Goal: Task Accomplishment & Management: Complete application form

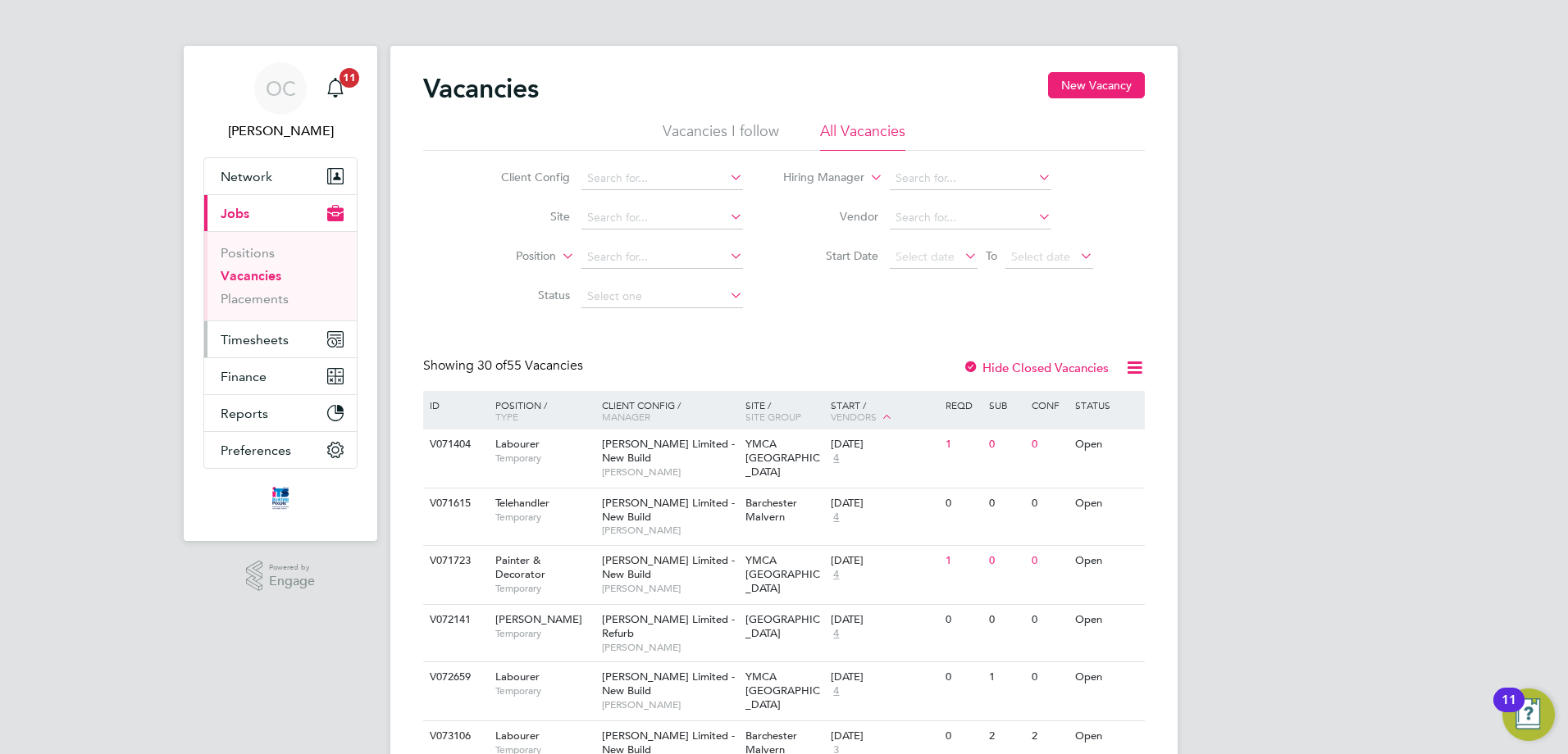
click at [262, 349] on button "Timesheets" at bounding box center [280, 340] width 152 height 36
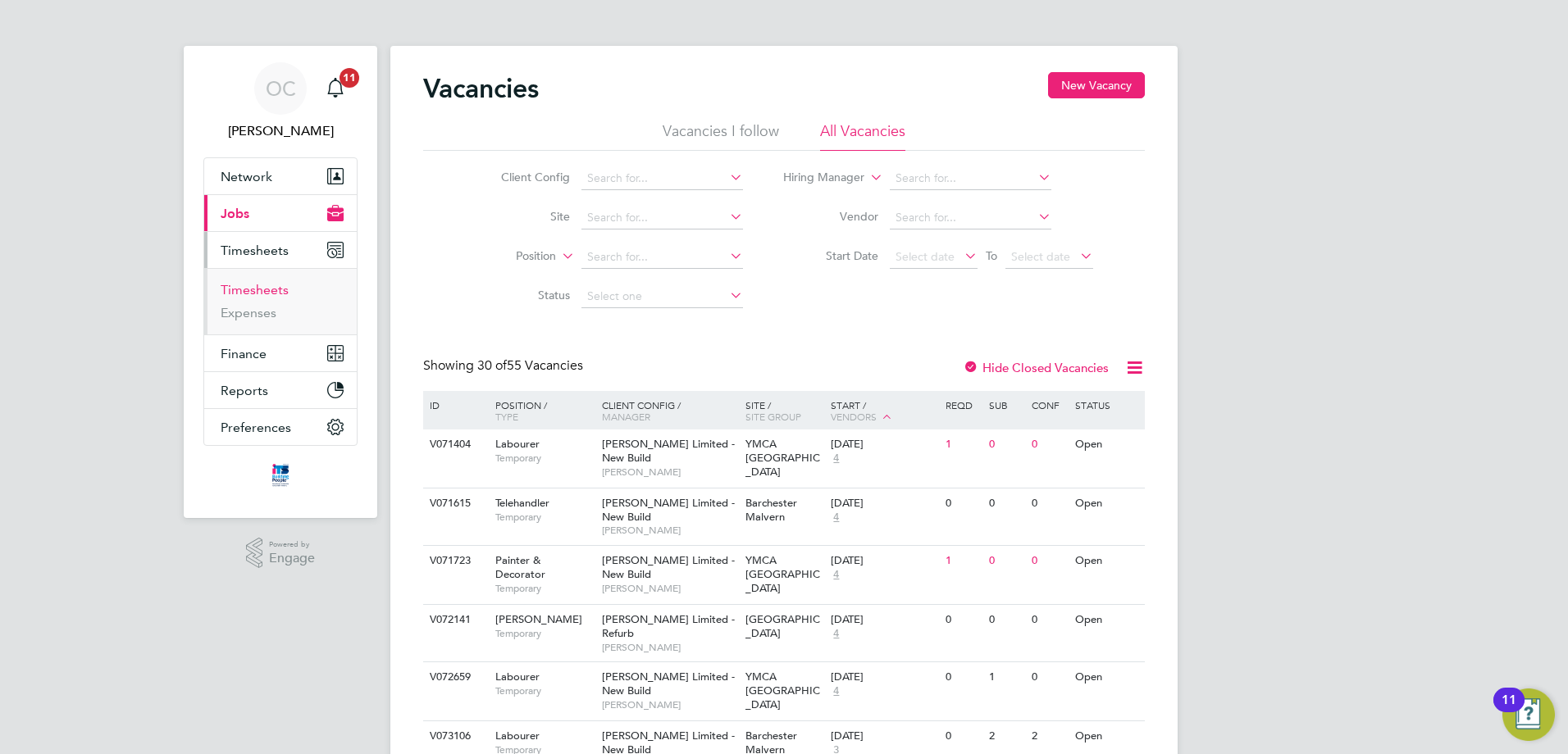
click at [262, 285] on link "Timesheets" at bounding box center [254, 289] width 68 height 16
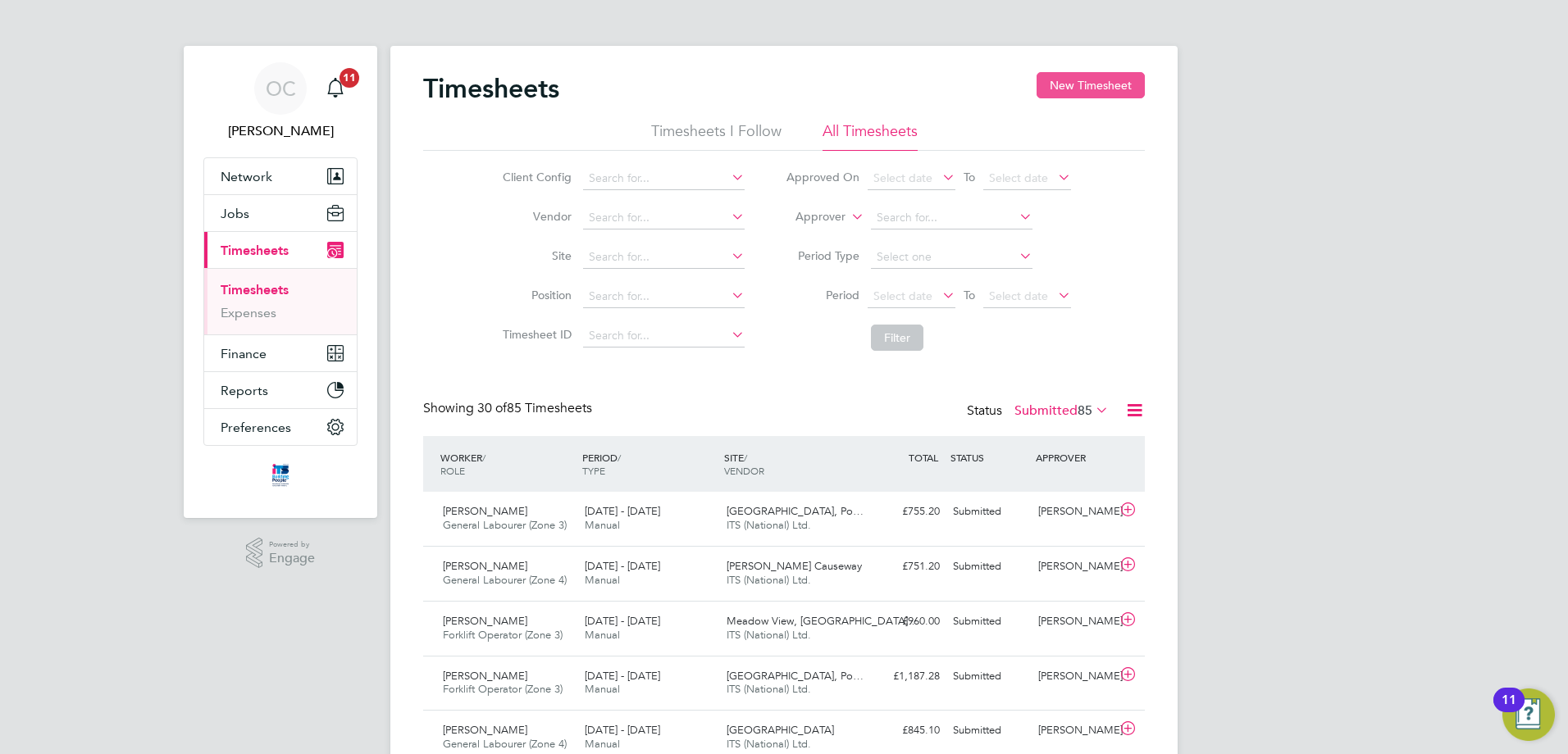
click at [1090, 80] on button "New Timesheet" at bounding box center [1091, 85] width 109 height 27
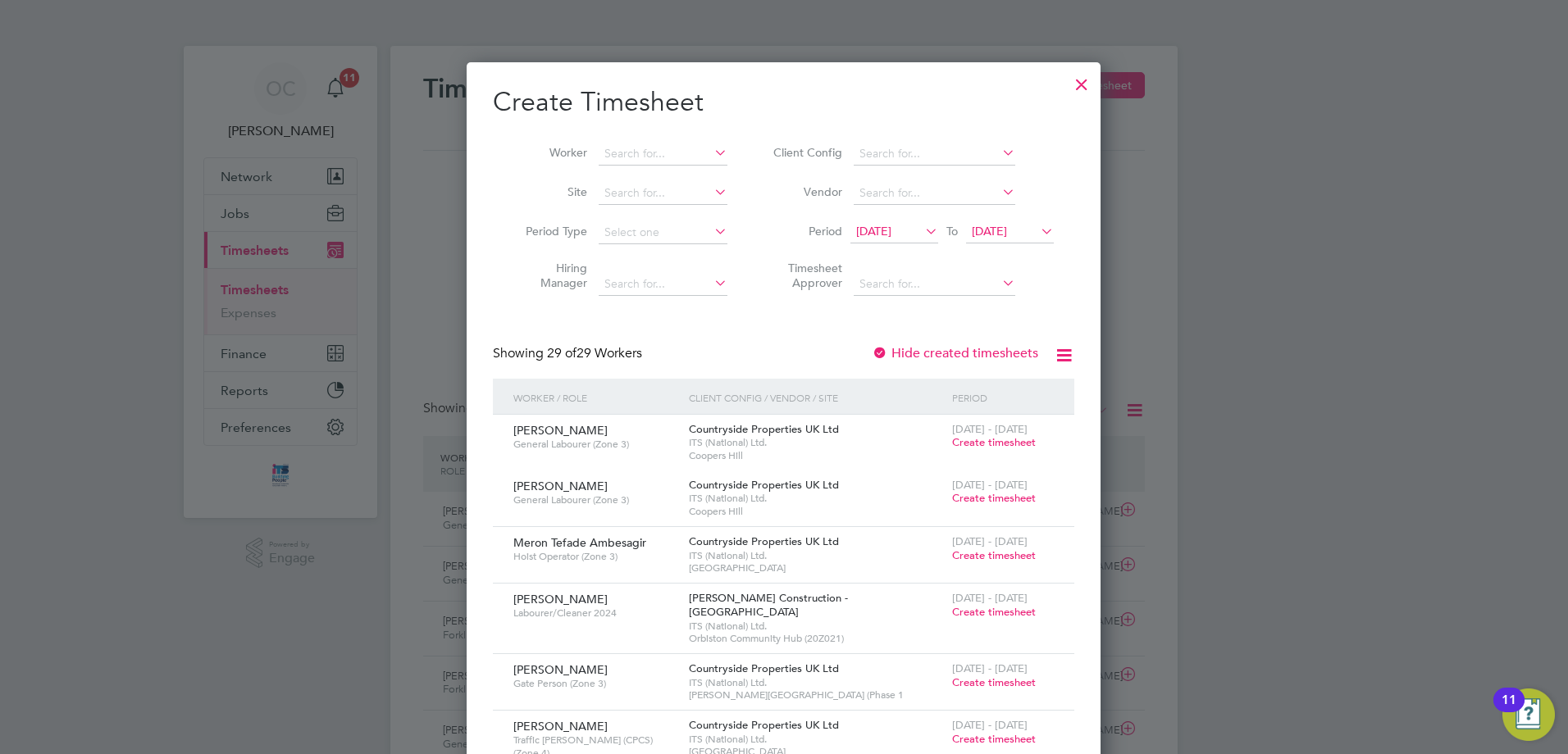
click at [922, 235] on icon at bounding box center [922, 231] width 0 height 23
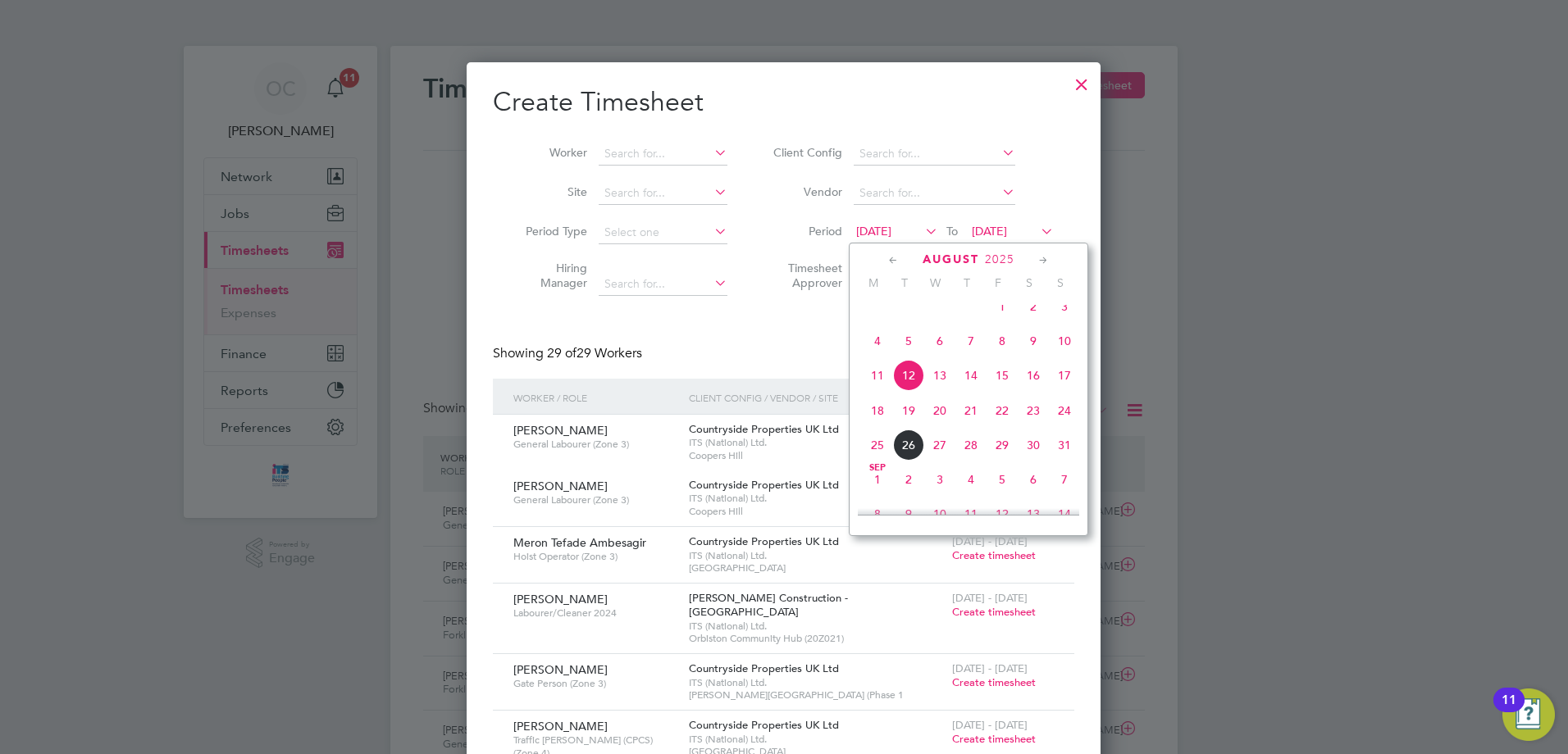
click at [874, 422] on span "18" at bounding box center [878, 411] width 31 height 31
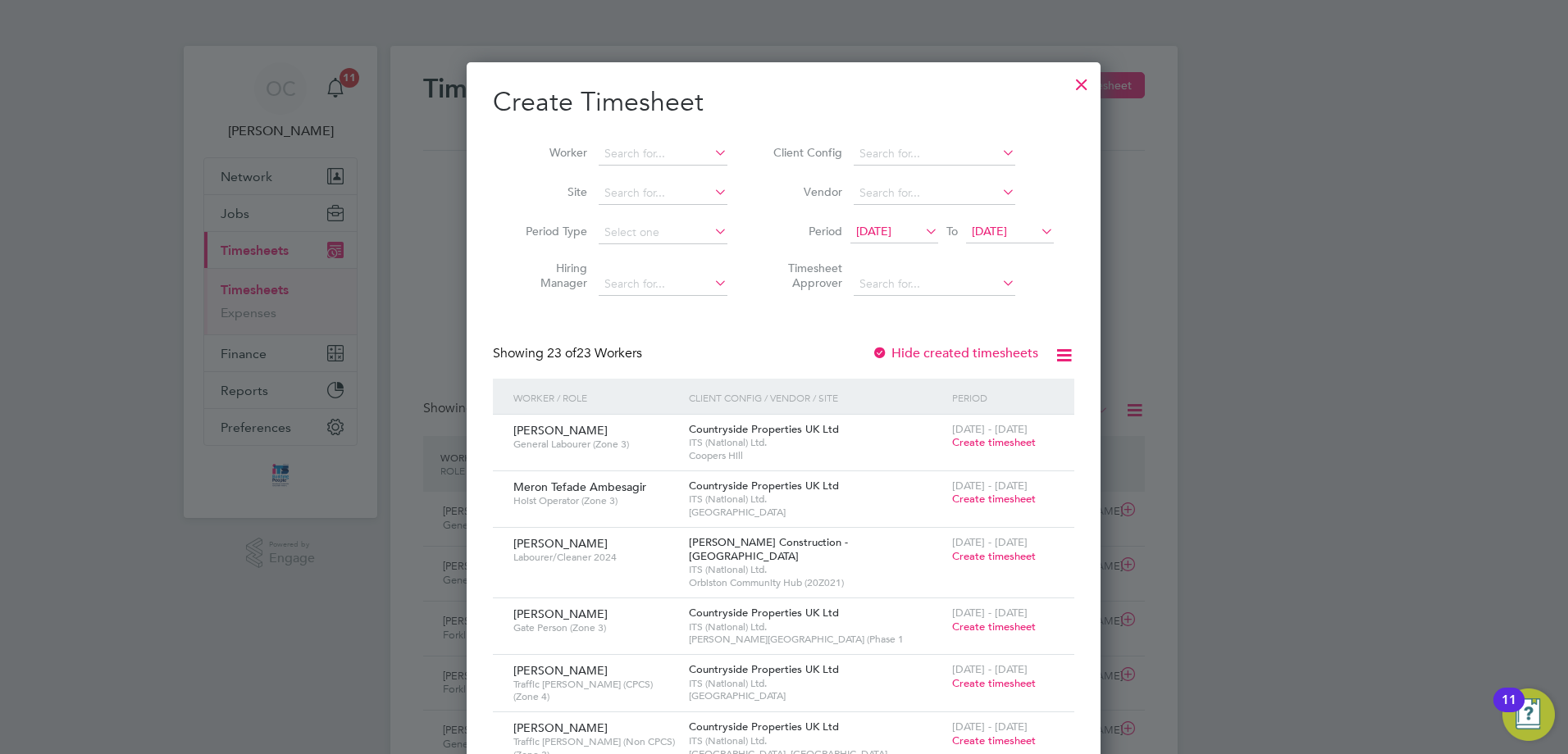
click at [1038, 231] on icon at bounding box center [1038, 231] width 0 height 23
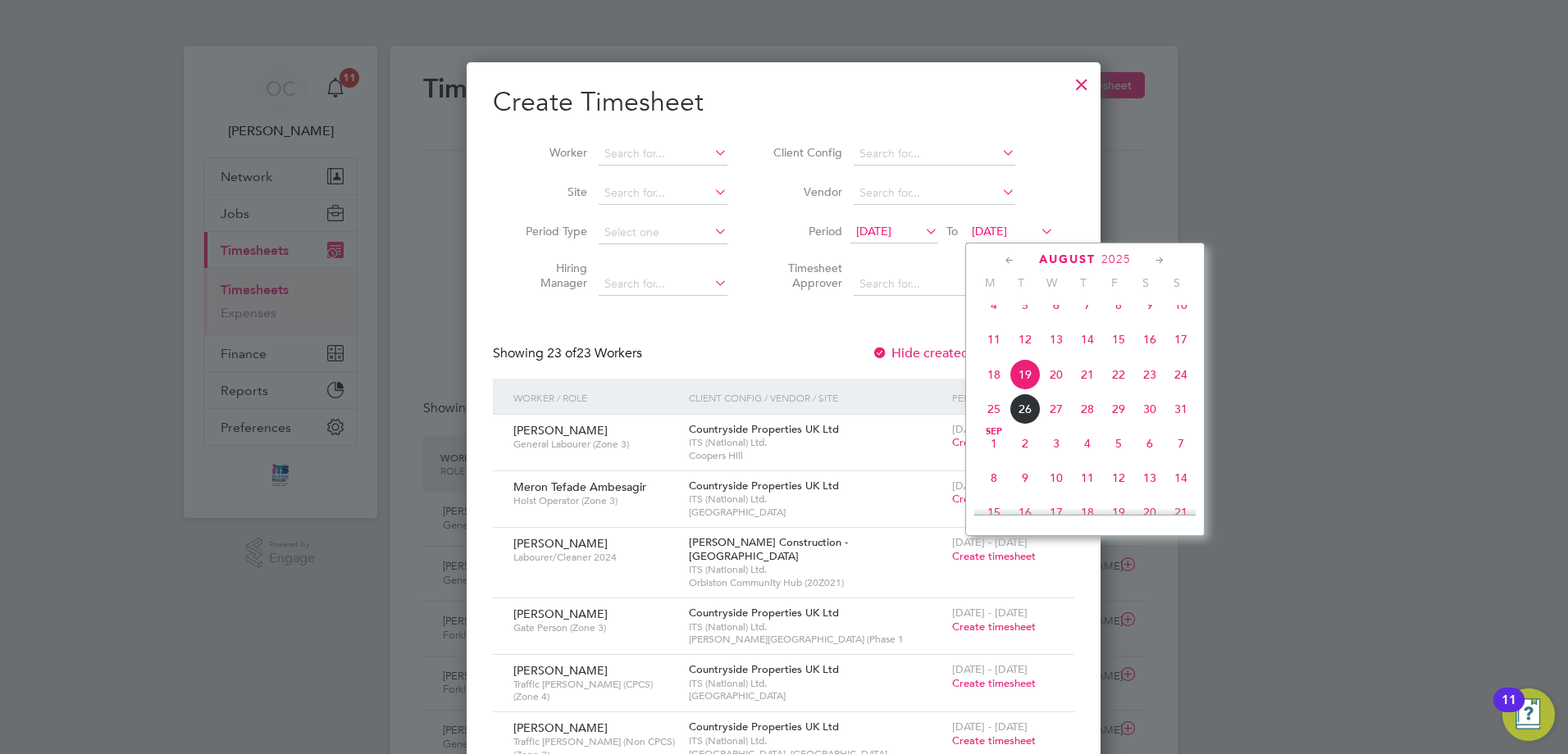
click at [995, 390] on span "18" at bounding box center [995, 375] width 31 height 31
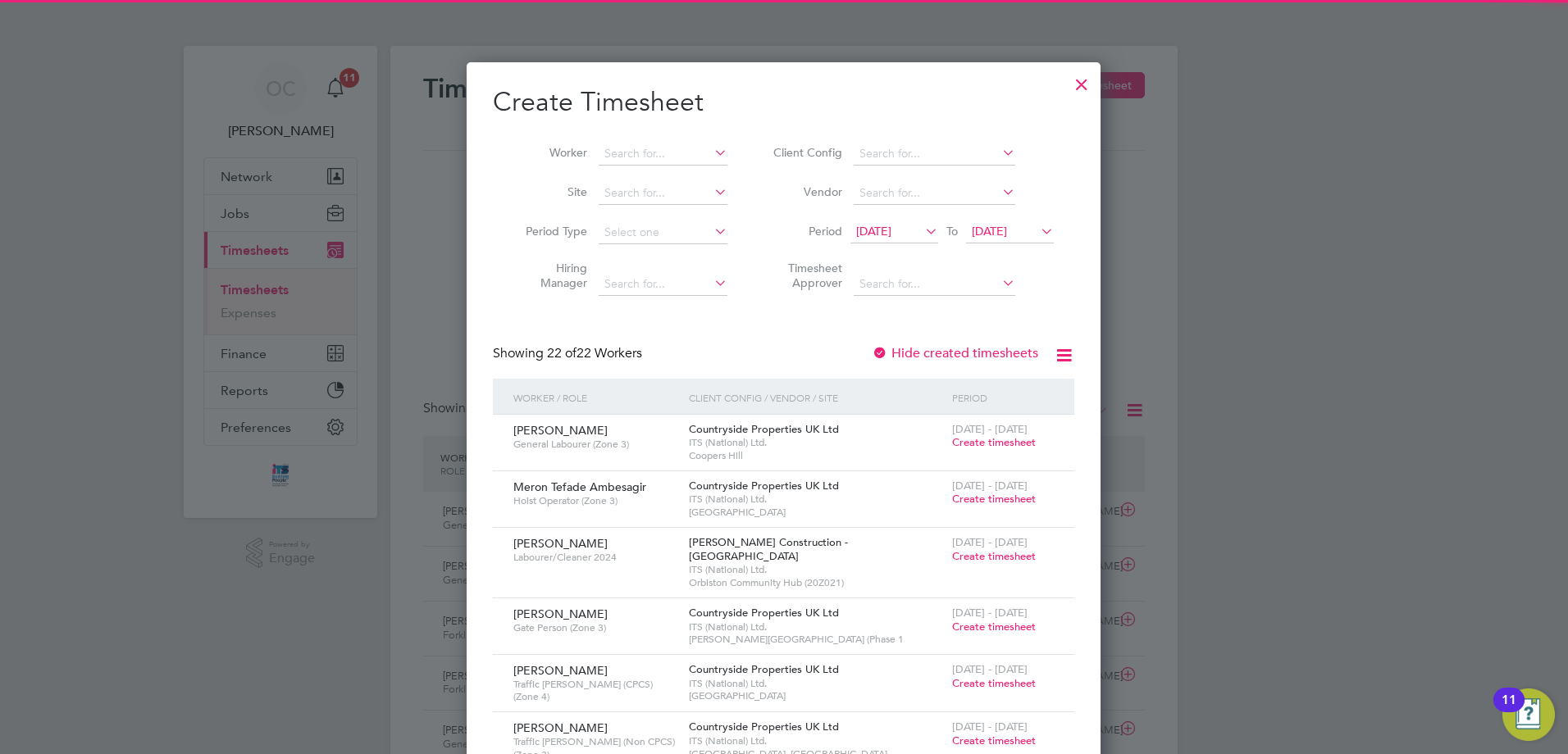
click at [1007, 227] on span "[DATE]" at bounding box center [990, 231] width 36 height 15
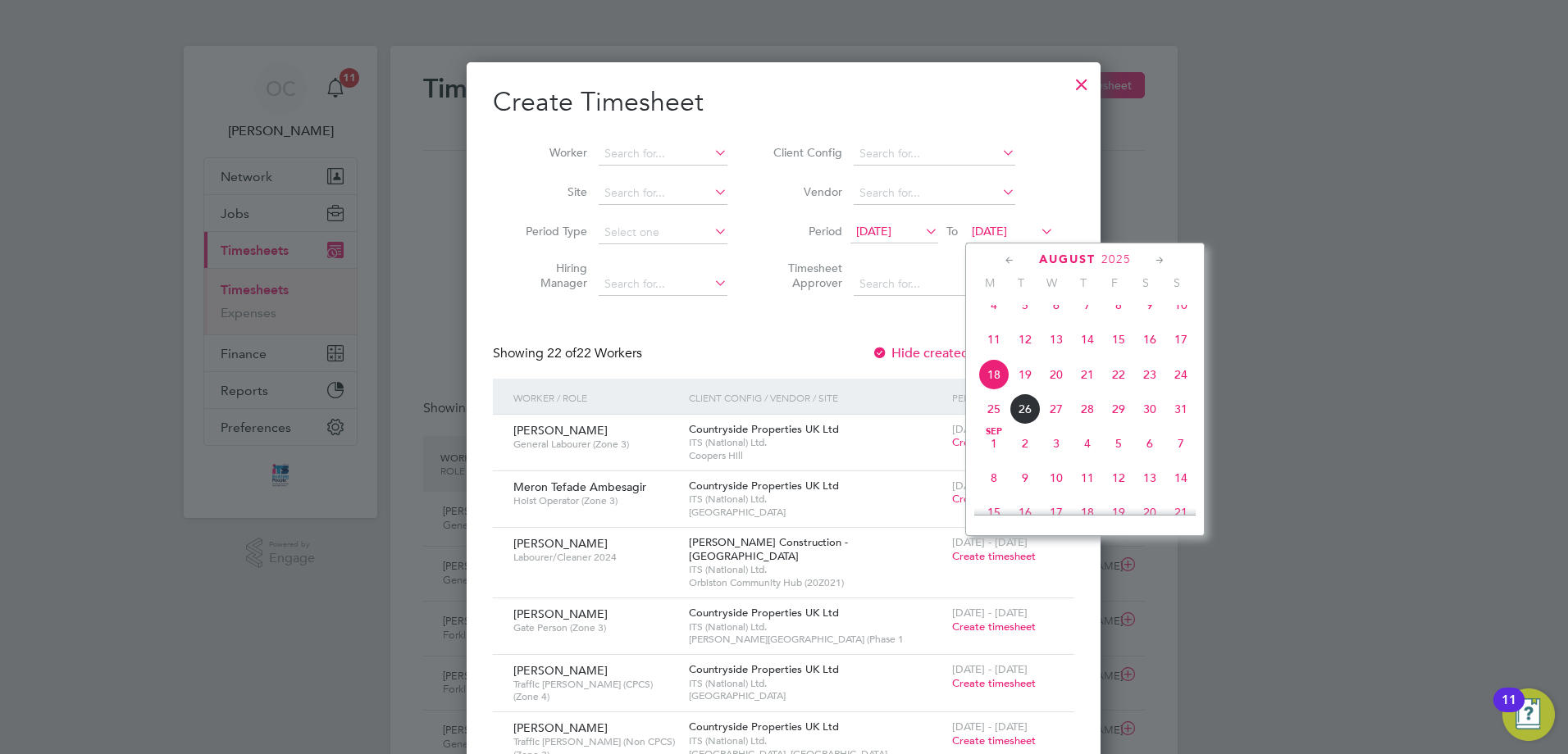
click at [1174, 390] on span "24" at bounding box center [1181, 375] width 31 height 31
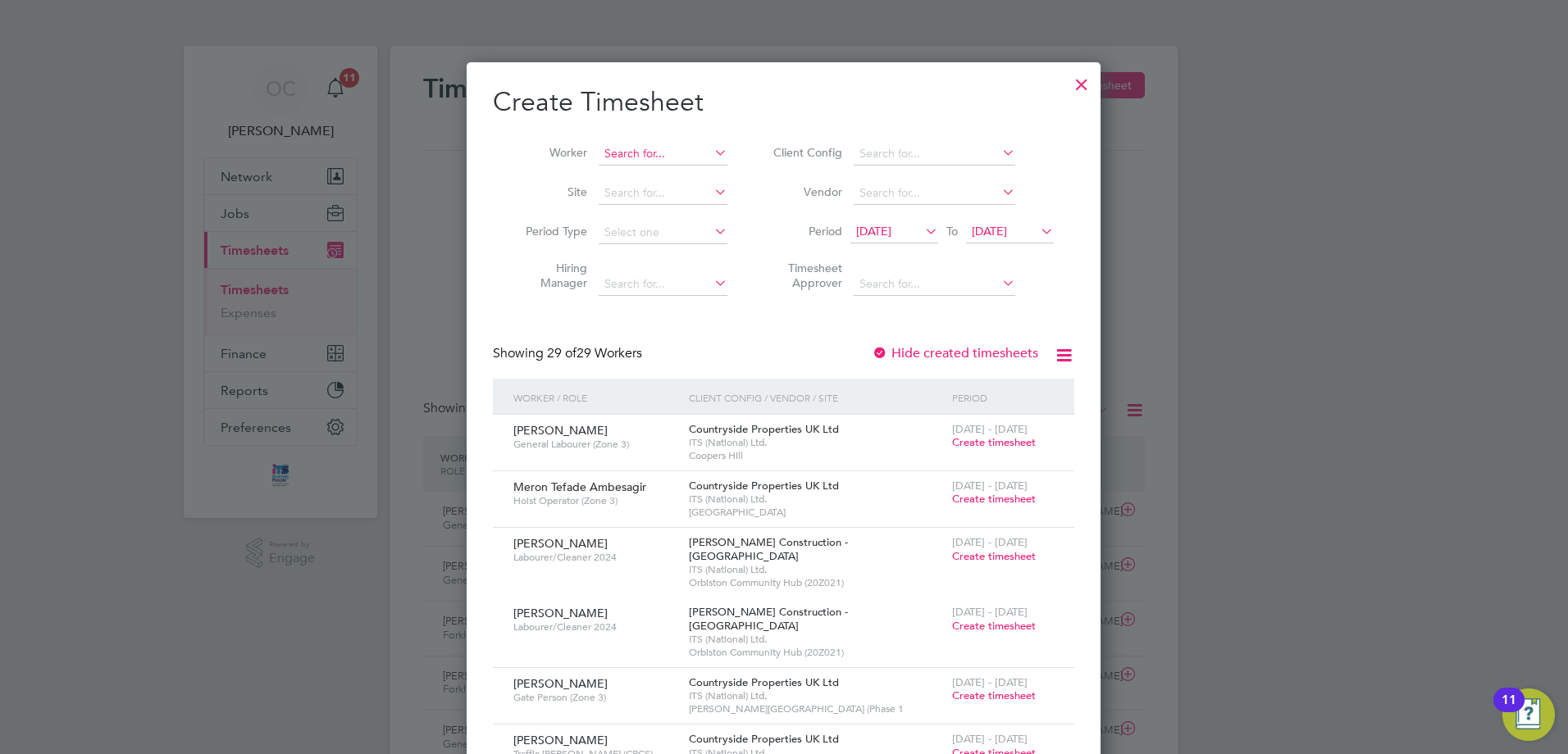
click at [650, 149] on input at bounding box center [662, 154] width 128 height 23
type input "[PERSON_NAME]"
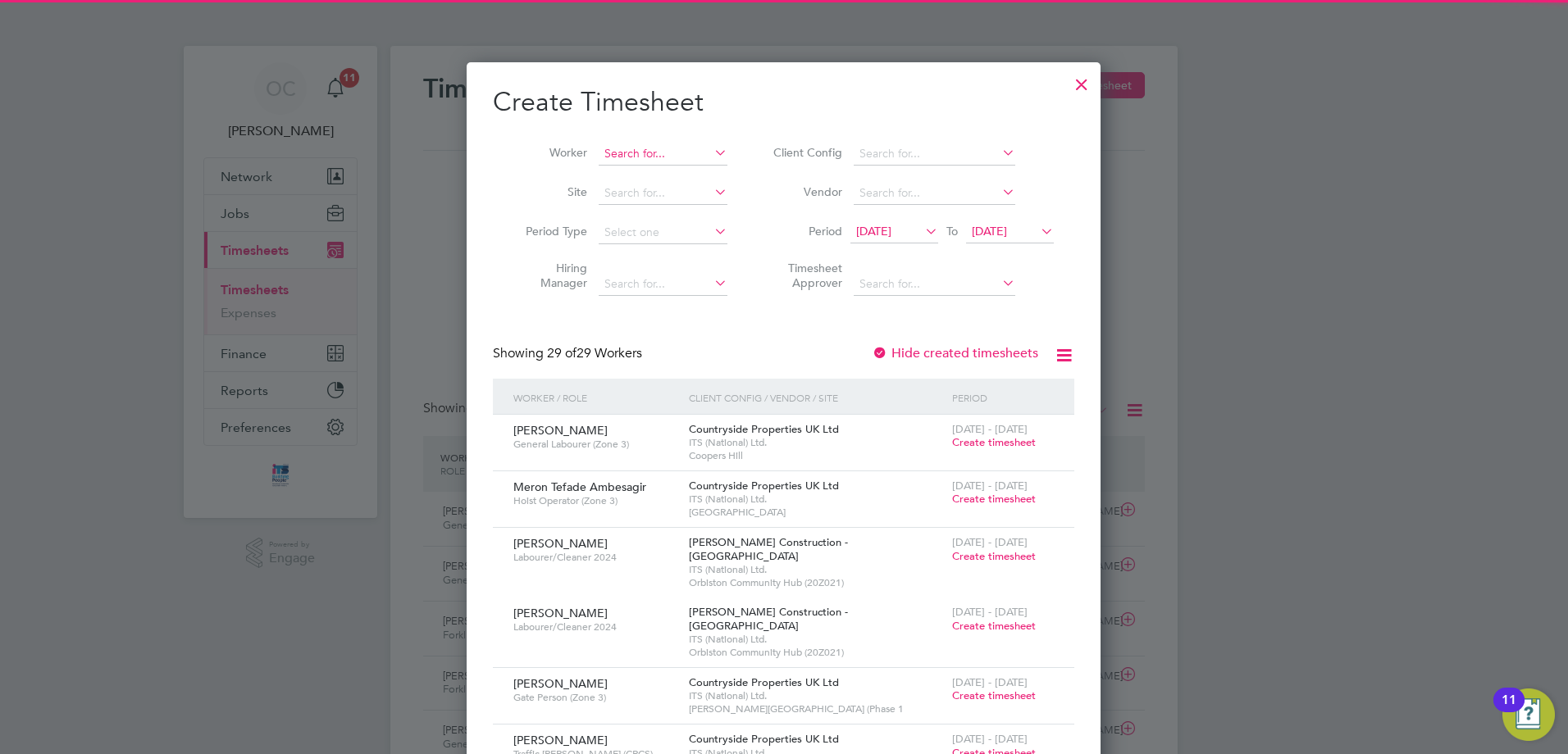
click at [649, 149] on input at bounding box center [662, 154] width 128 height 23
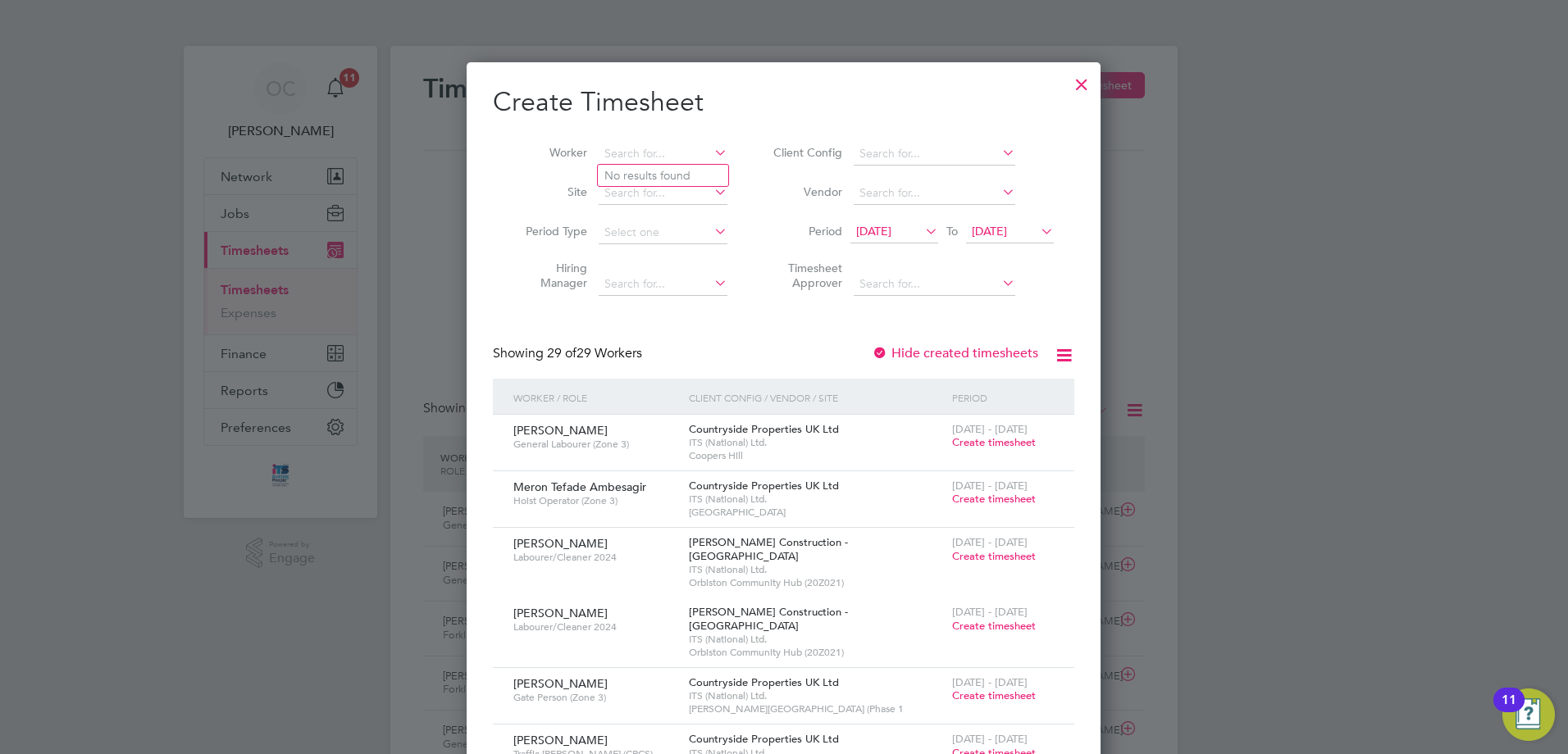
click at [711, 149] on icon at bounding box center [711, 152] width 0 height 23
click at [658, 154] on input at bounding box center [662, 154] width 128 height 23
type input "[PERSON_NAME]"
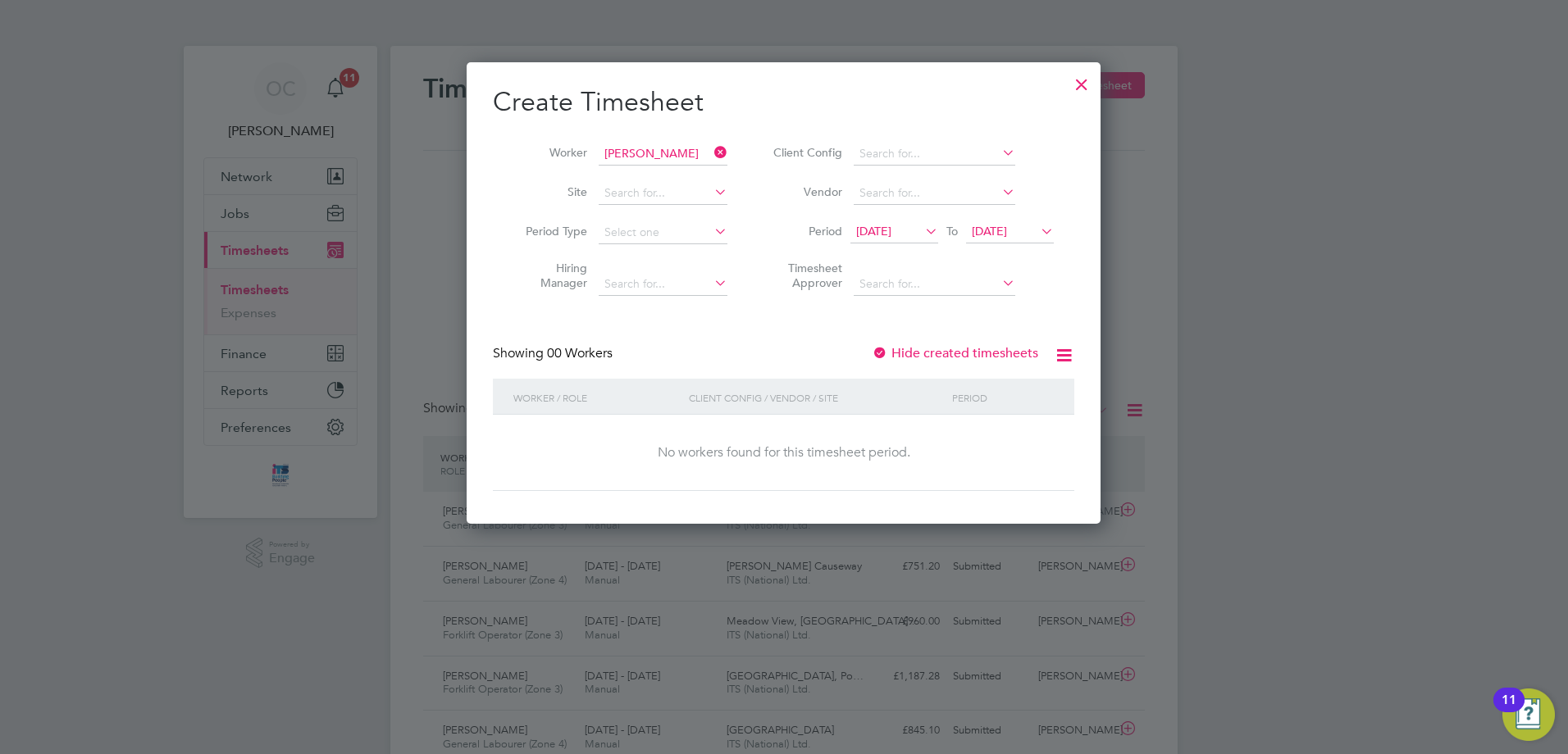
click at [922, 234] on icon at bounding box center [922, 231] width 0 height 23
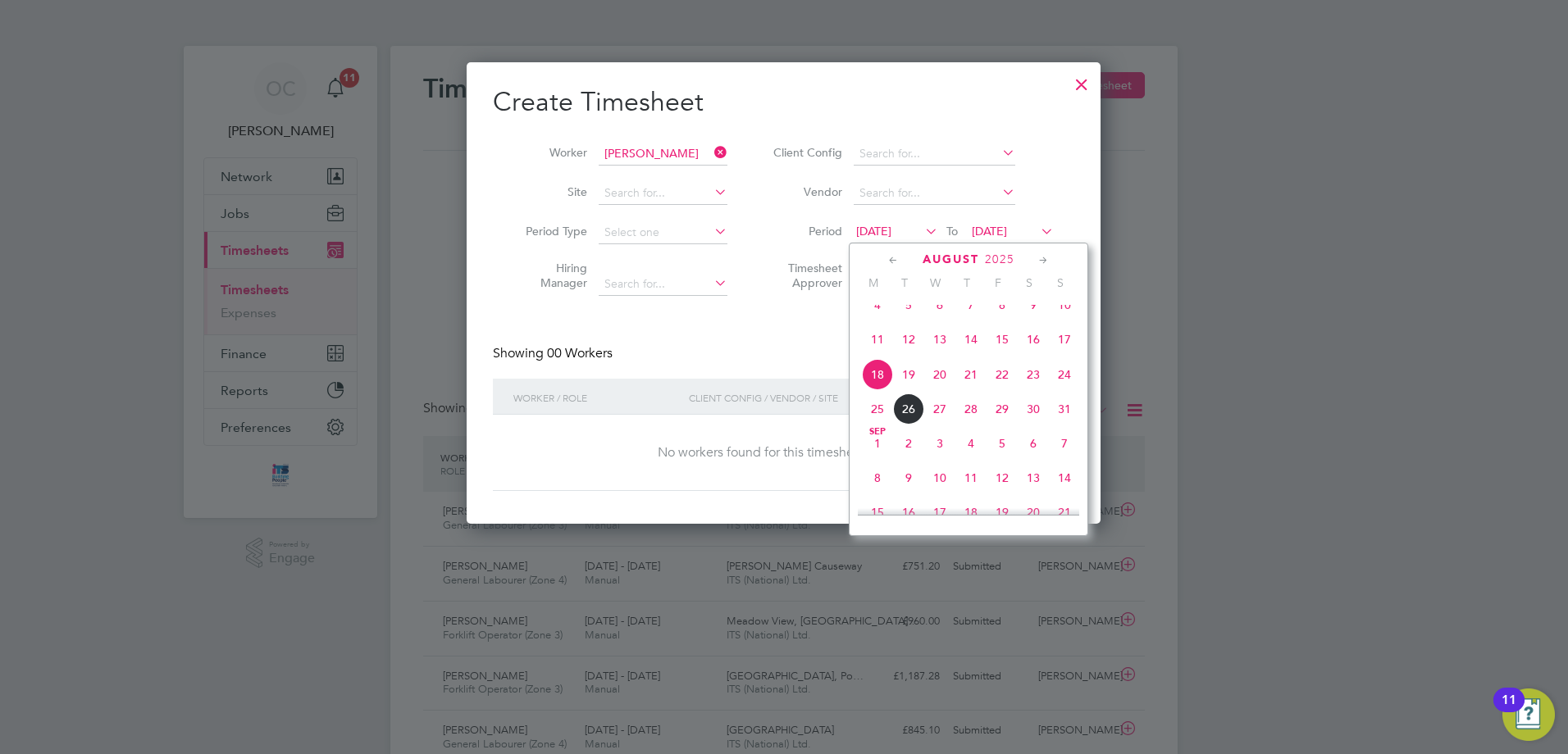
click at [874, 384] on span "18" at bounding box center [878, 375] width 31 height 31
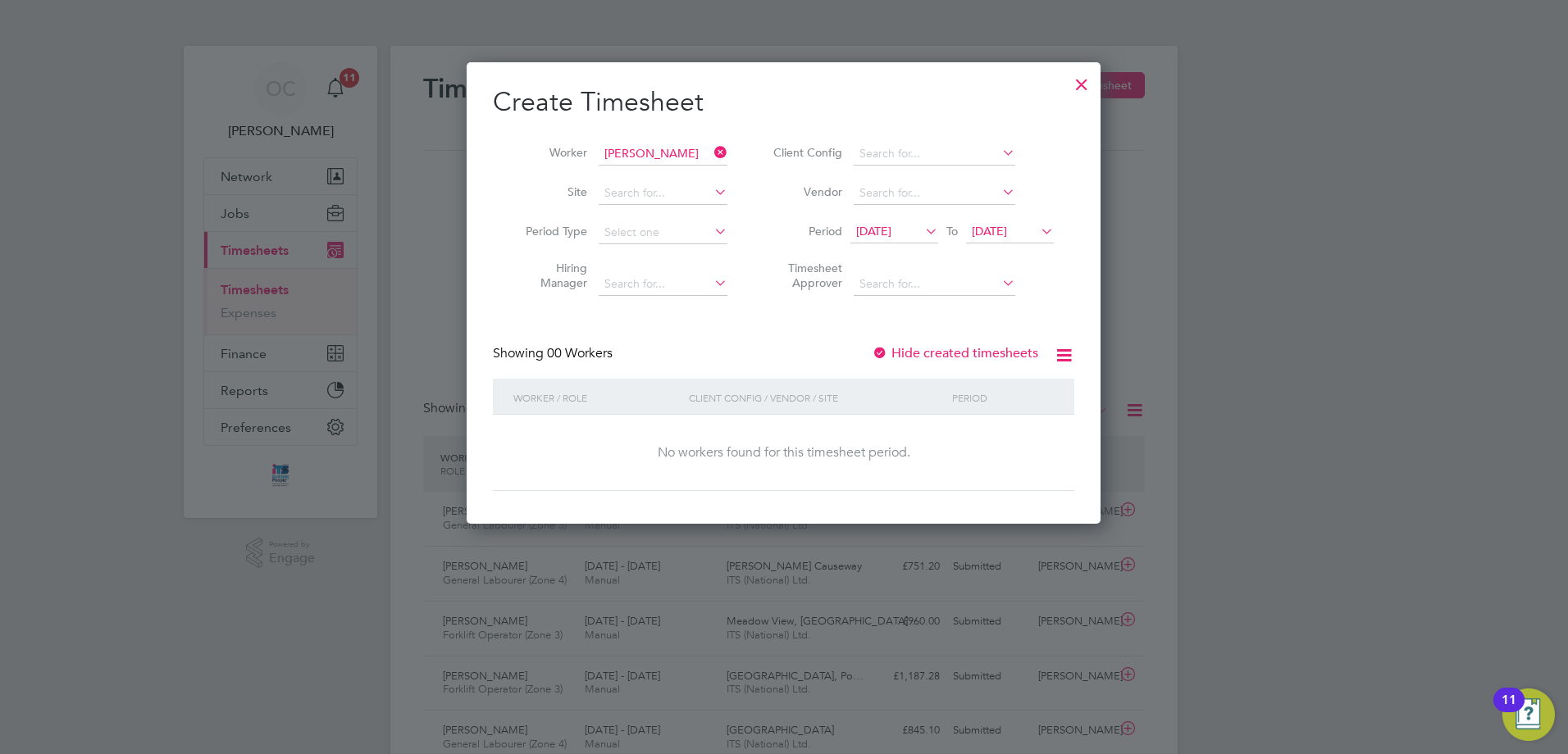
click at [1007, 225] on span "[DATE]" at bounding box center [990, 231] width 36 height 15
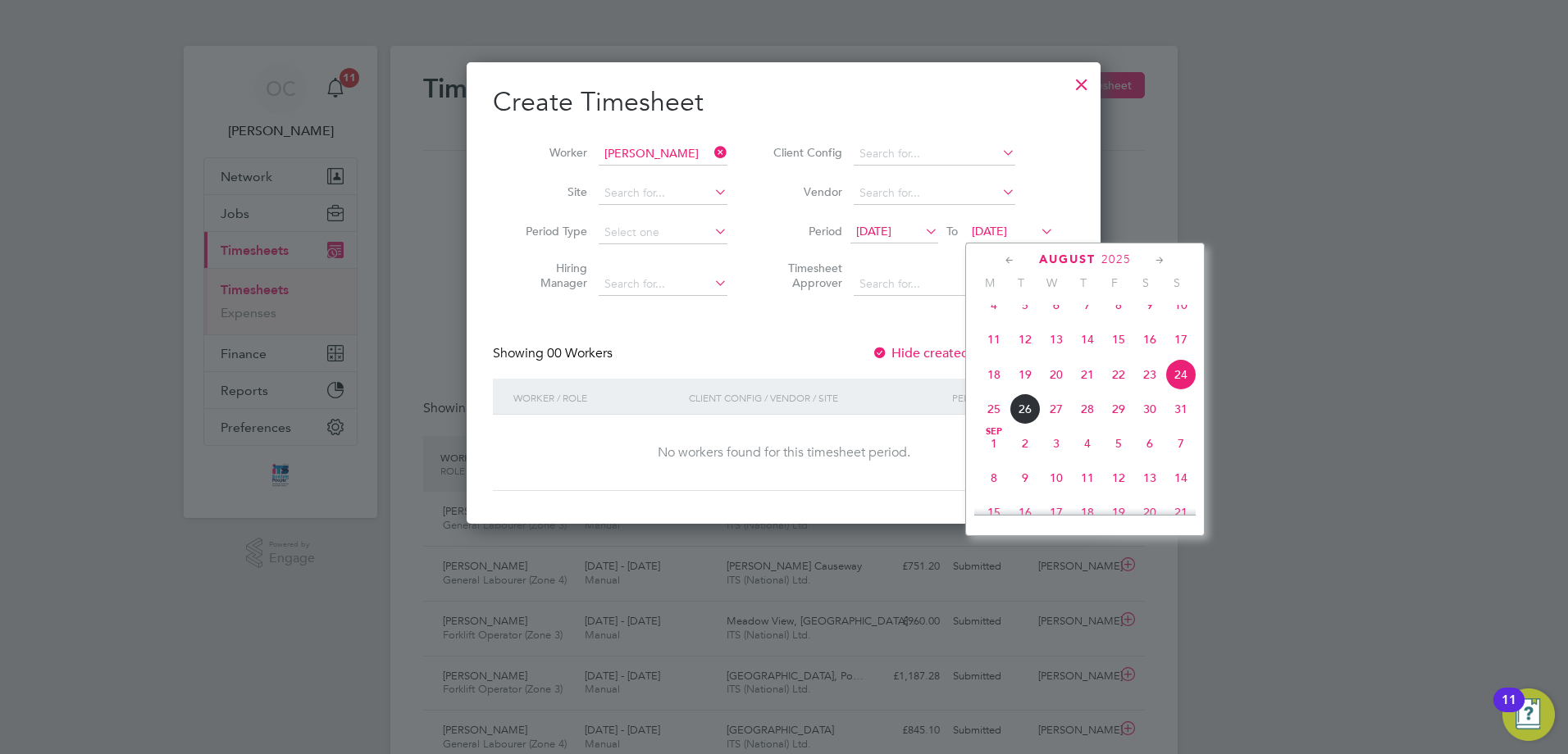
click at [994, 390] on span "18" at bounding box center [995, 375] width 31 height 31
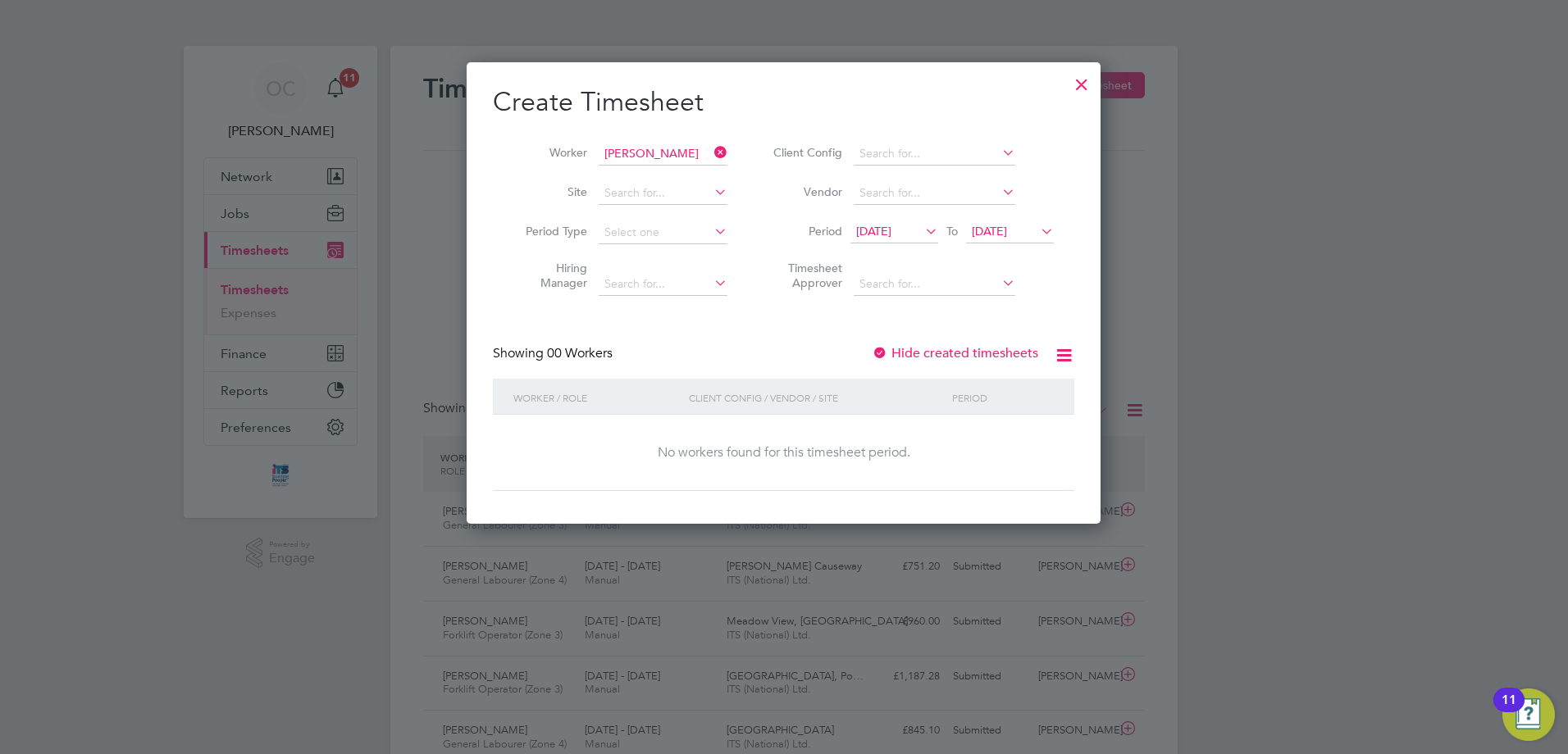
click at [922, 229] on icon at bounding box center [922, 231] width 0 height 23
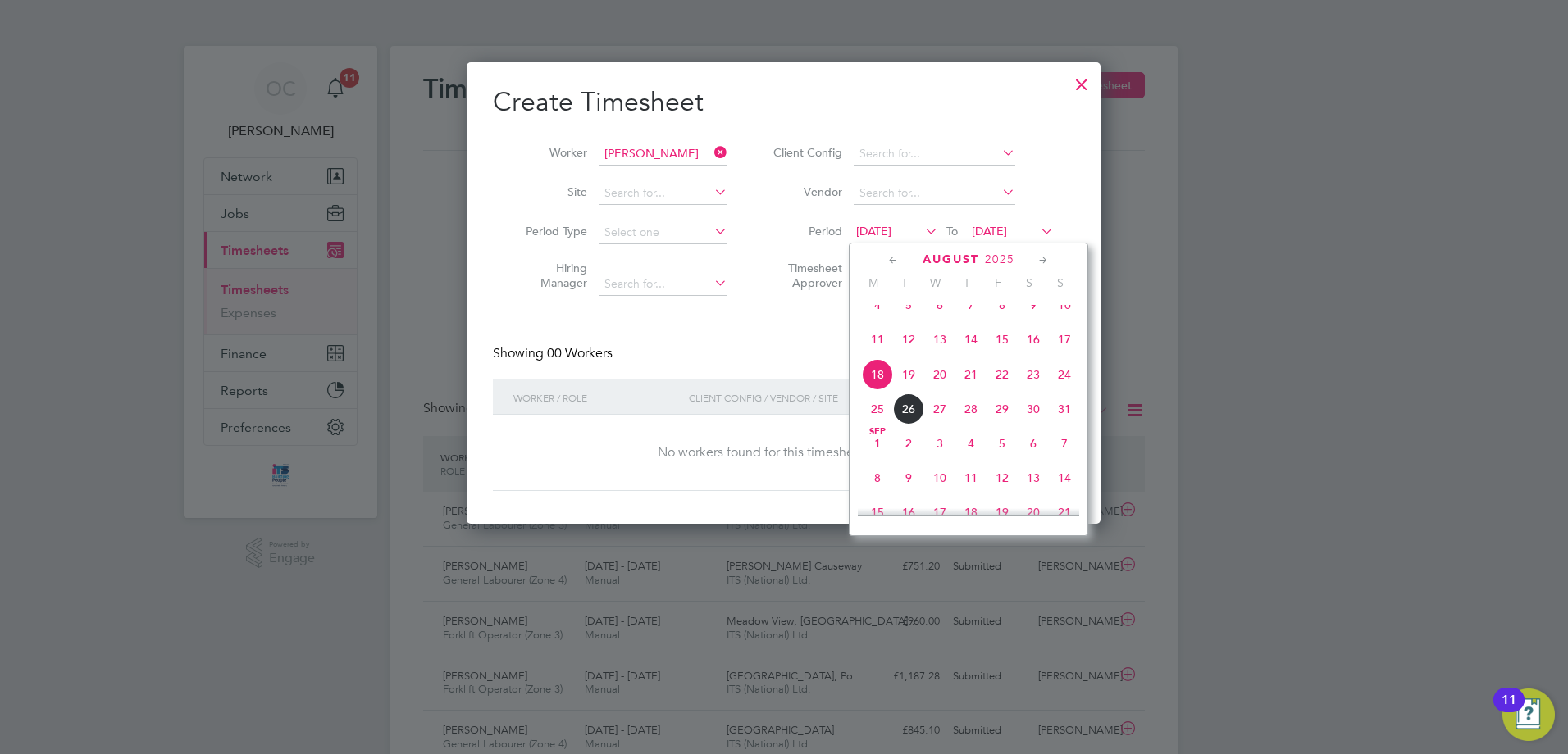
click at [878, 388] on span "18" at bounding box center [878, 375] width 31 height 31
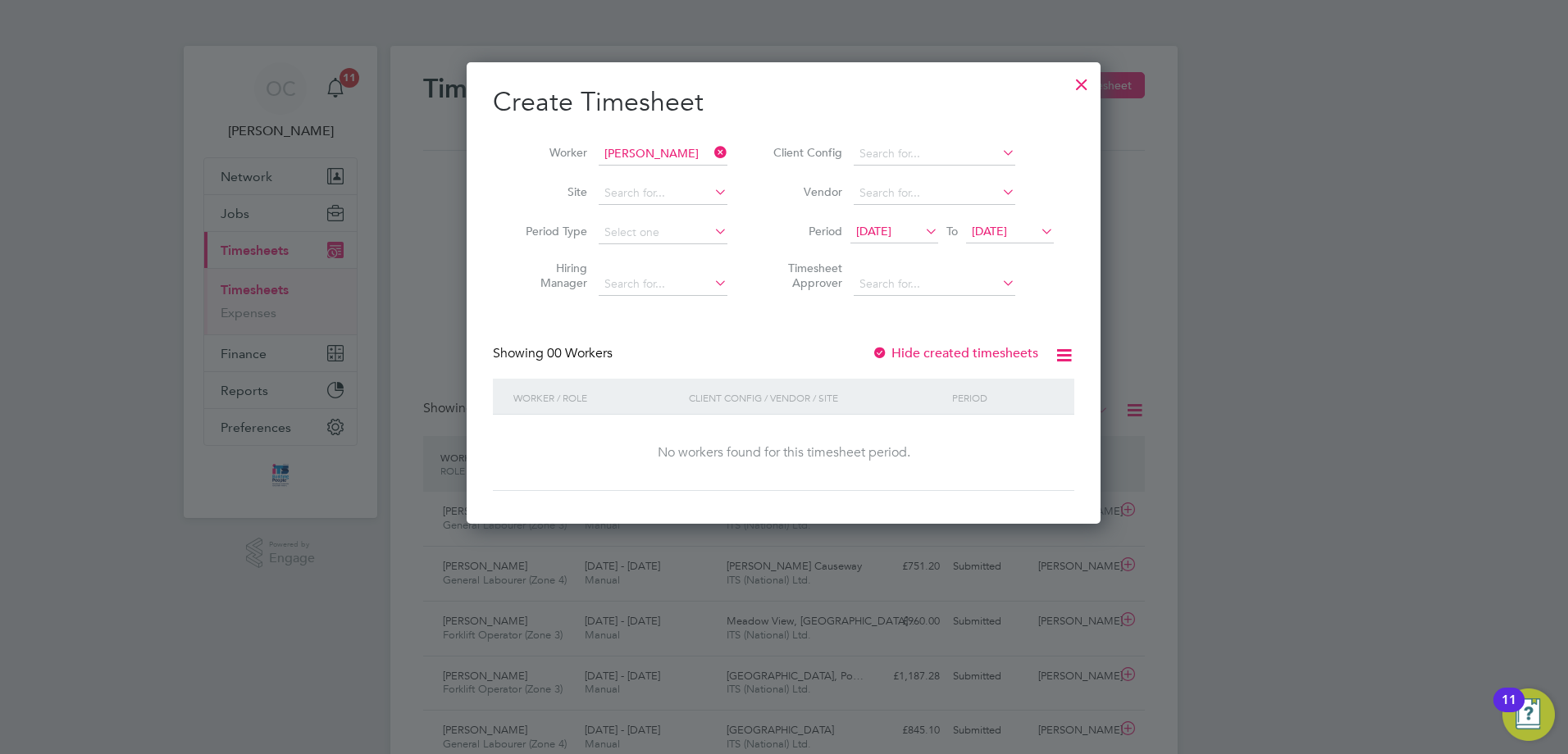
click at [1038, 228] on icon at bounding box center [1038, 231] width 0 height 23
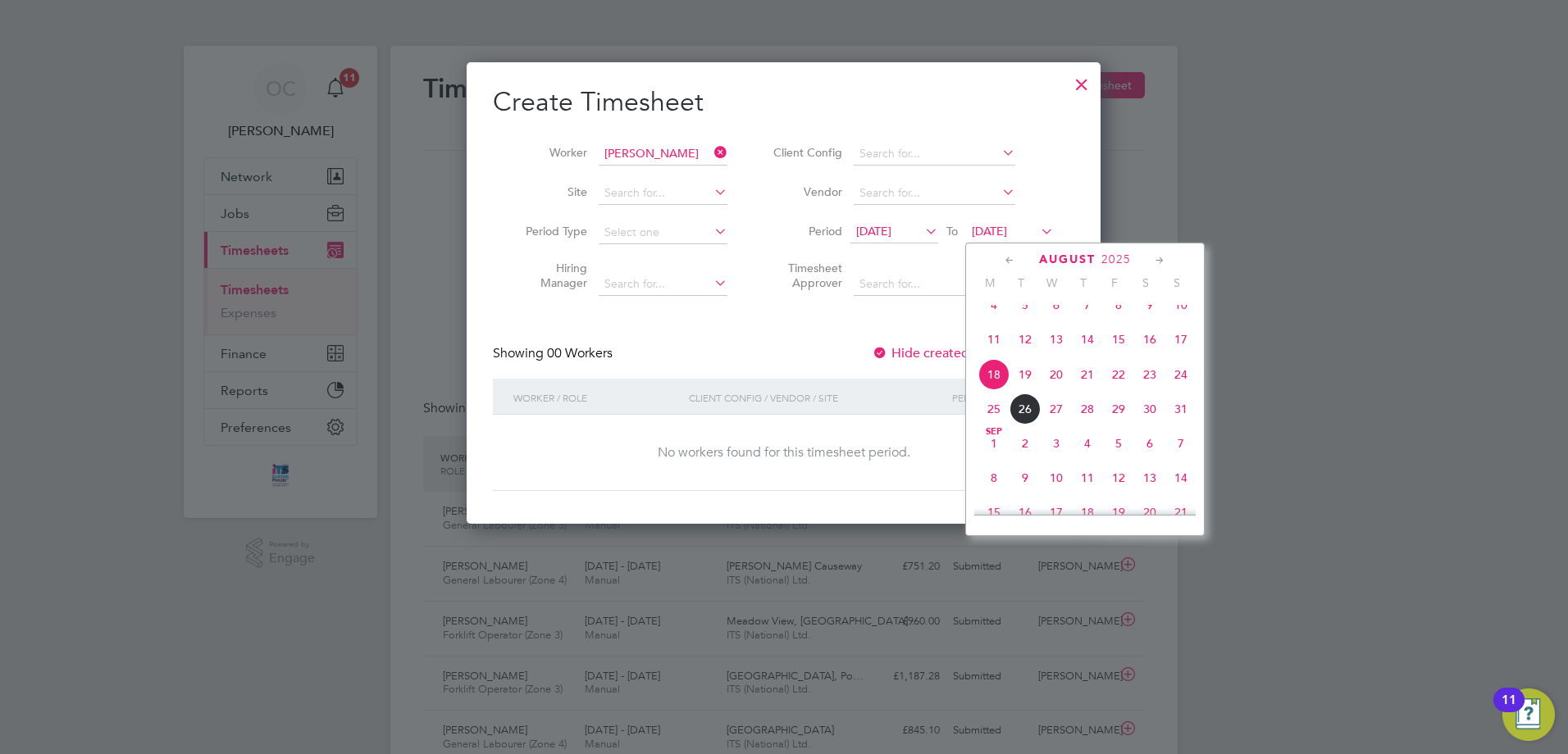
click at [1184, 390] on span "24" at bounding box center [1181, 375] width 31 height 31
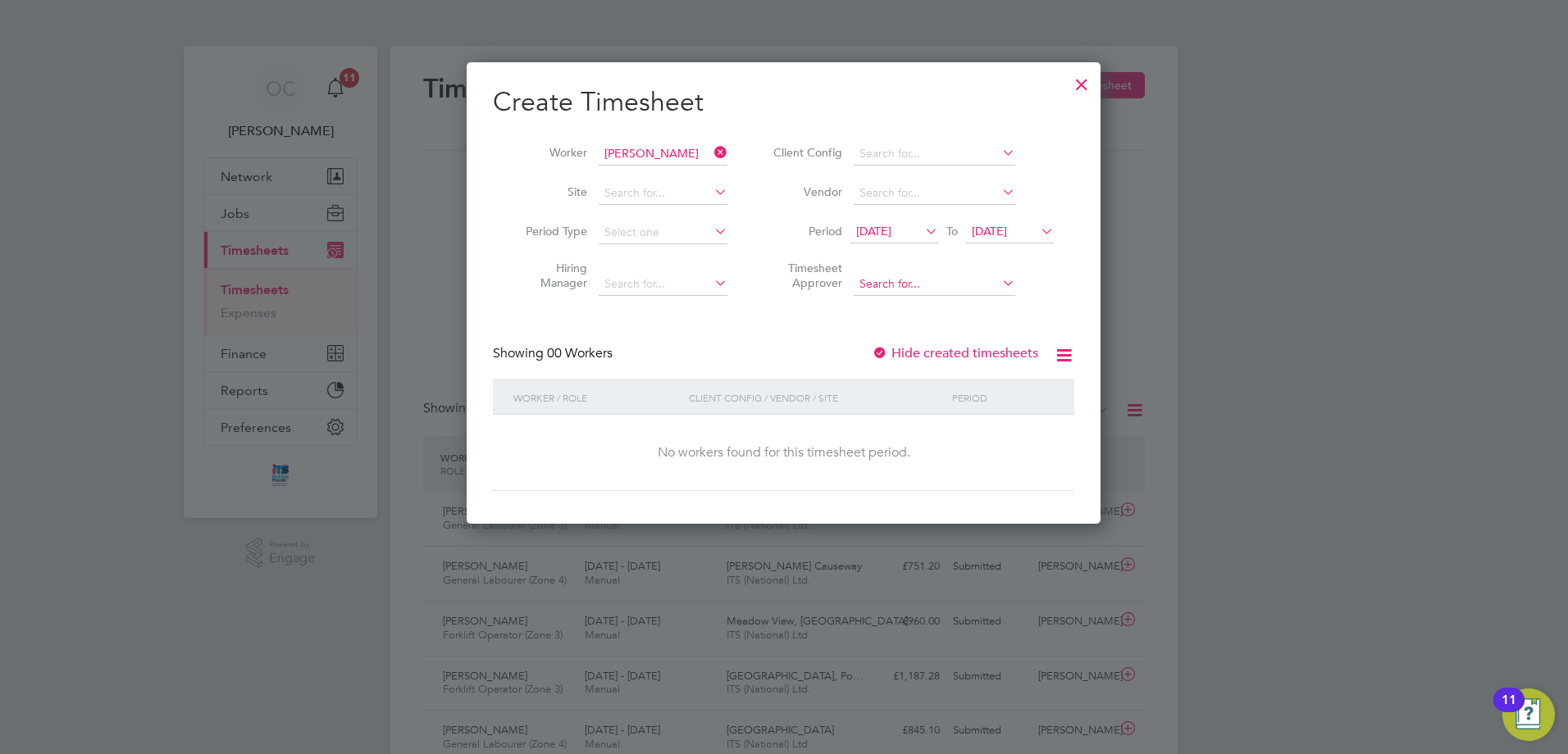
click at [902, 277] on input at bounding box center [934, 285] width 162 height 23
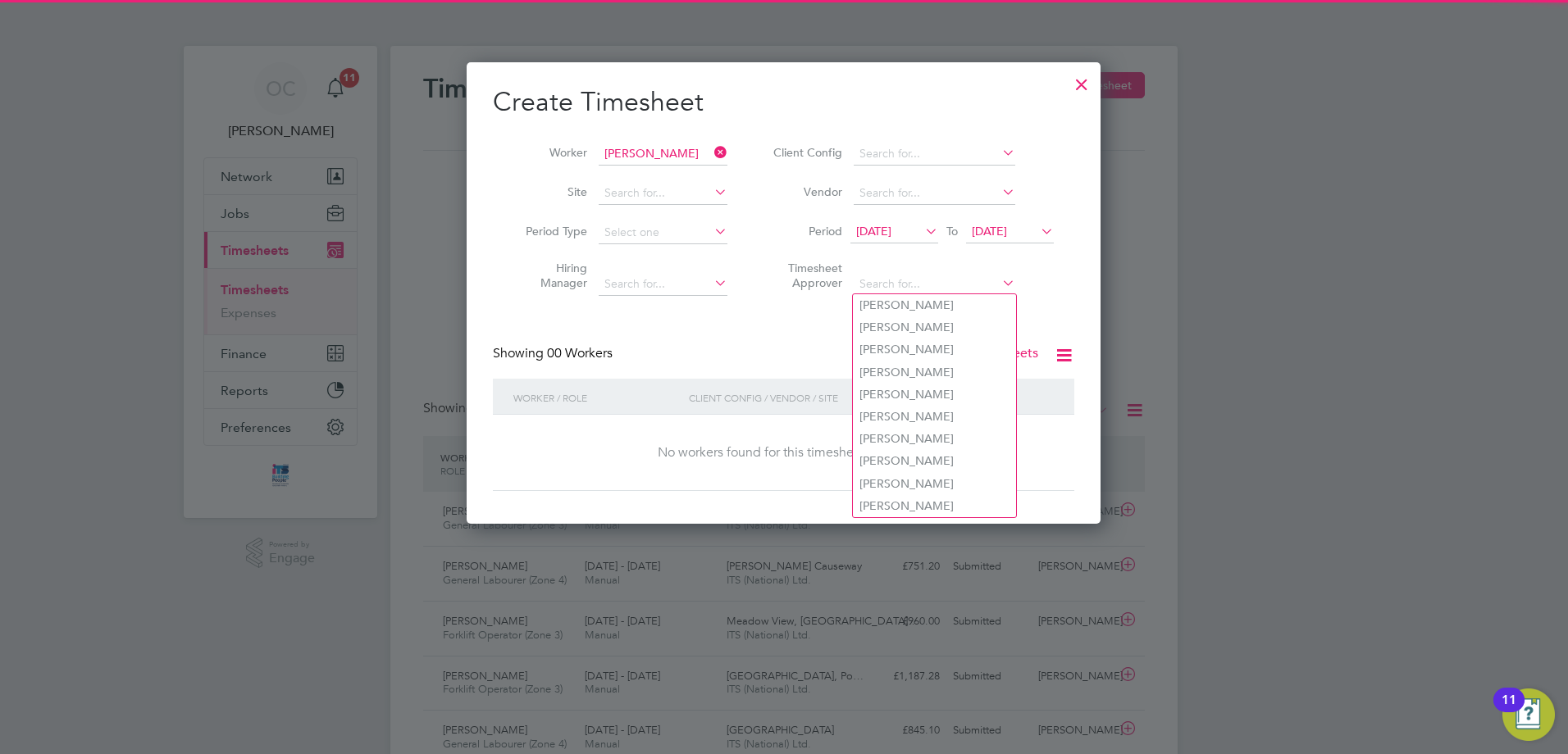
click at [777, 338] on div "Create Timesheet Worker [PERSON_NAME] Site Period Type Hiring Manager Client Co…" at bounding box center [784, 288] width 582 height 406
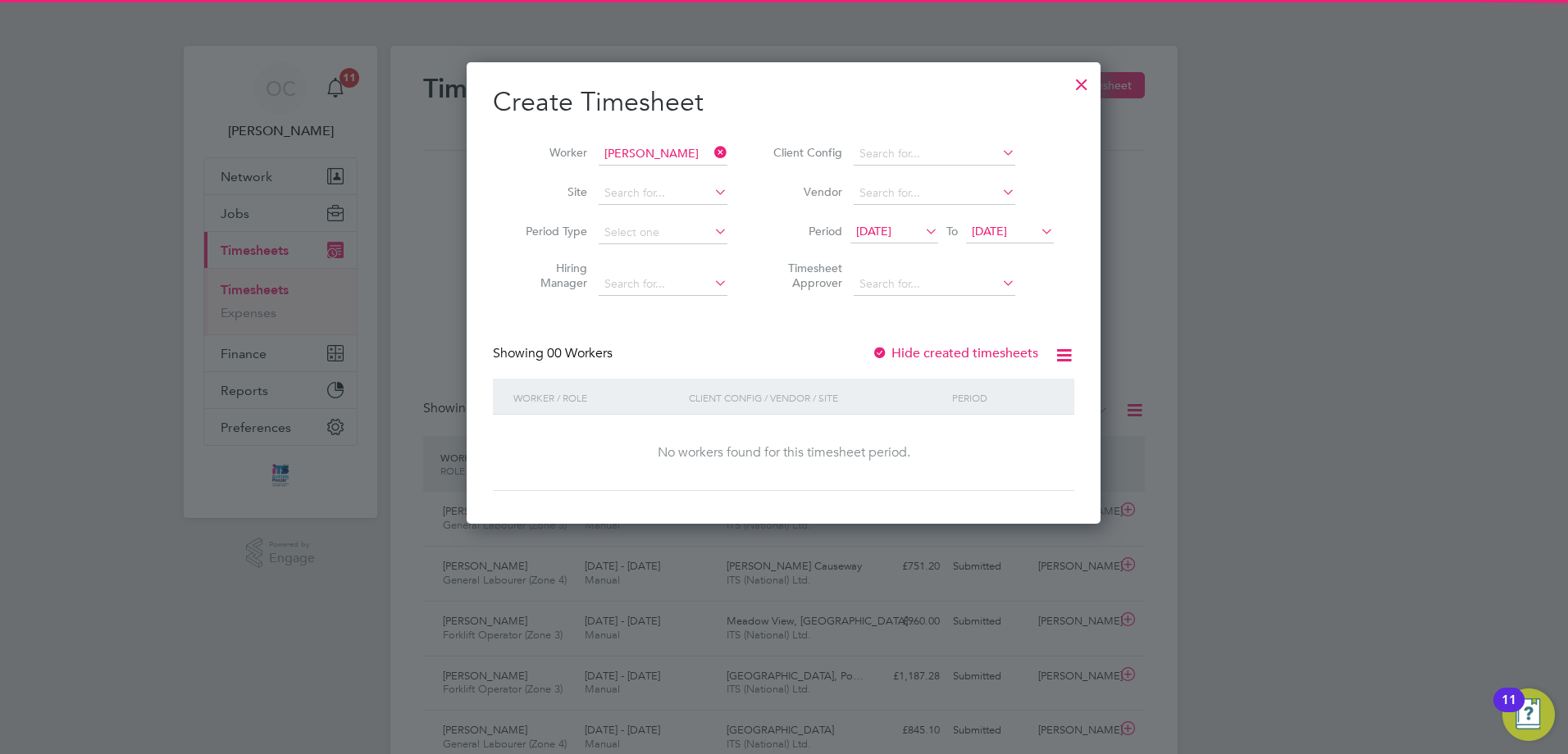
click at [711, 279] on icon at bounding box center [711, 283] width 0 height 23
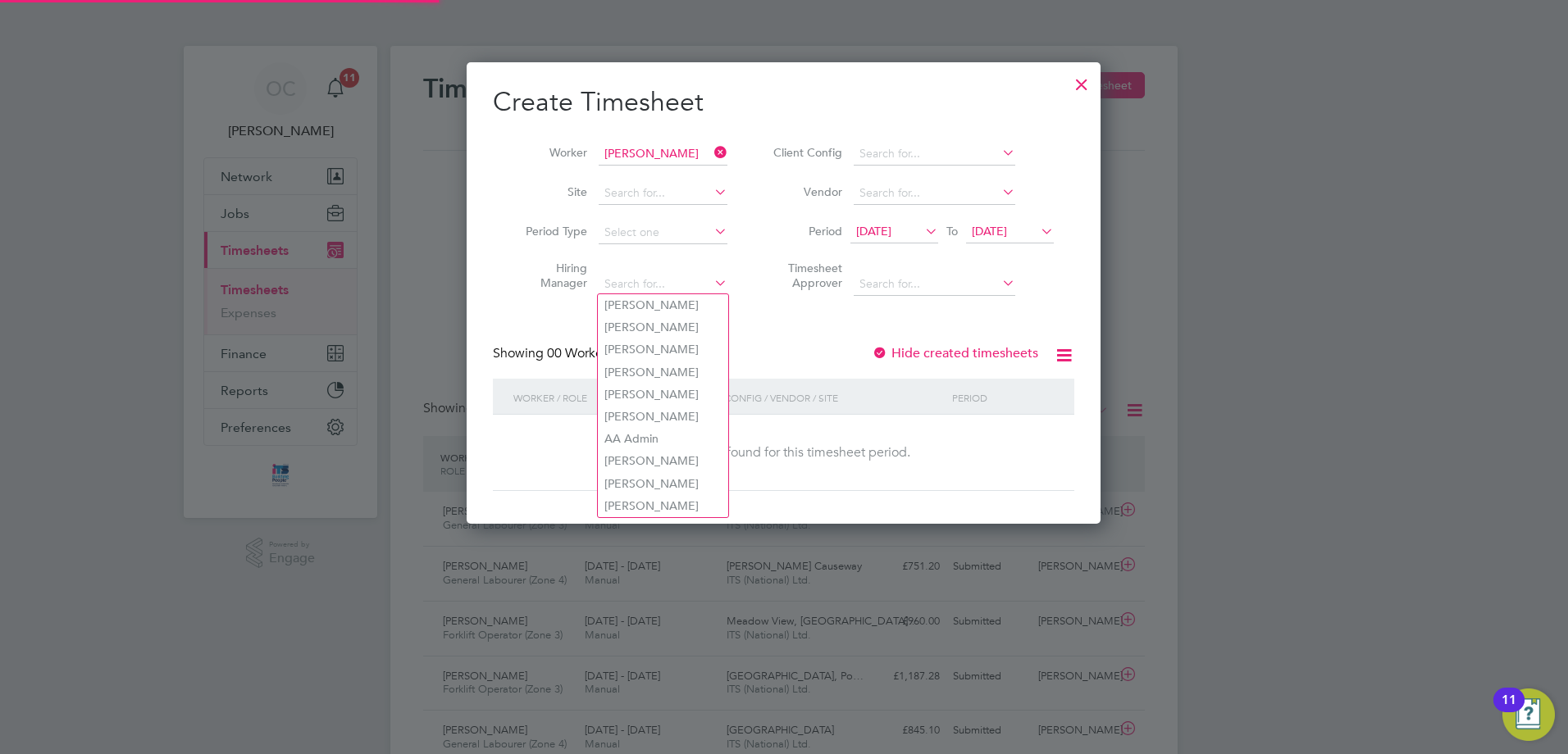
click at [711, 197] on icon at bounding box center [711, 192] width 0 height 23
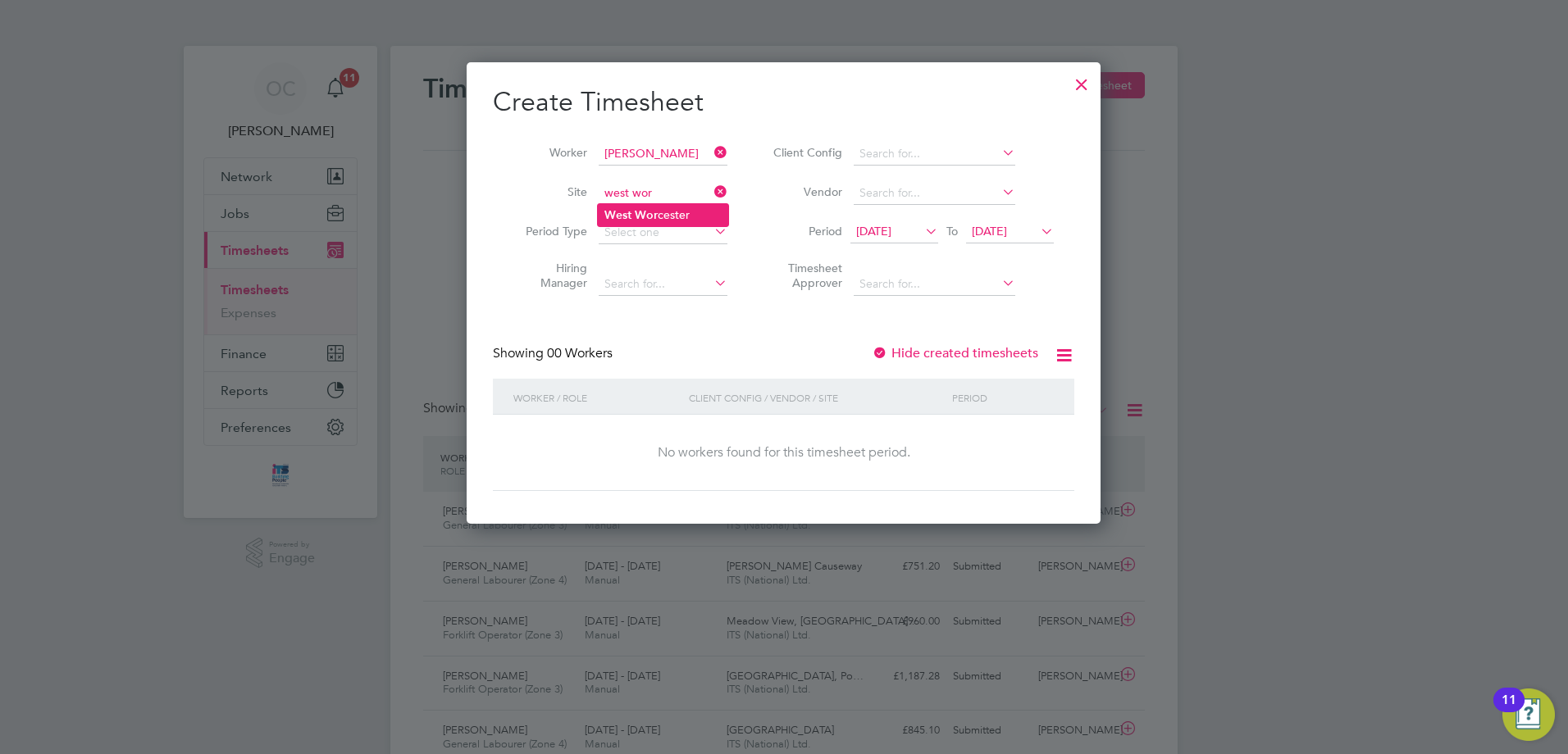
type input "[GEOGRAPHIC_DATA]"
click at [922, 229] on icon at bounding box center [922, 231] width 0 height 23
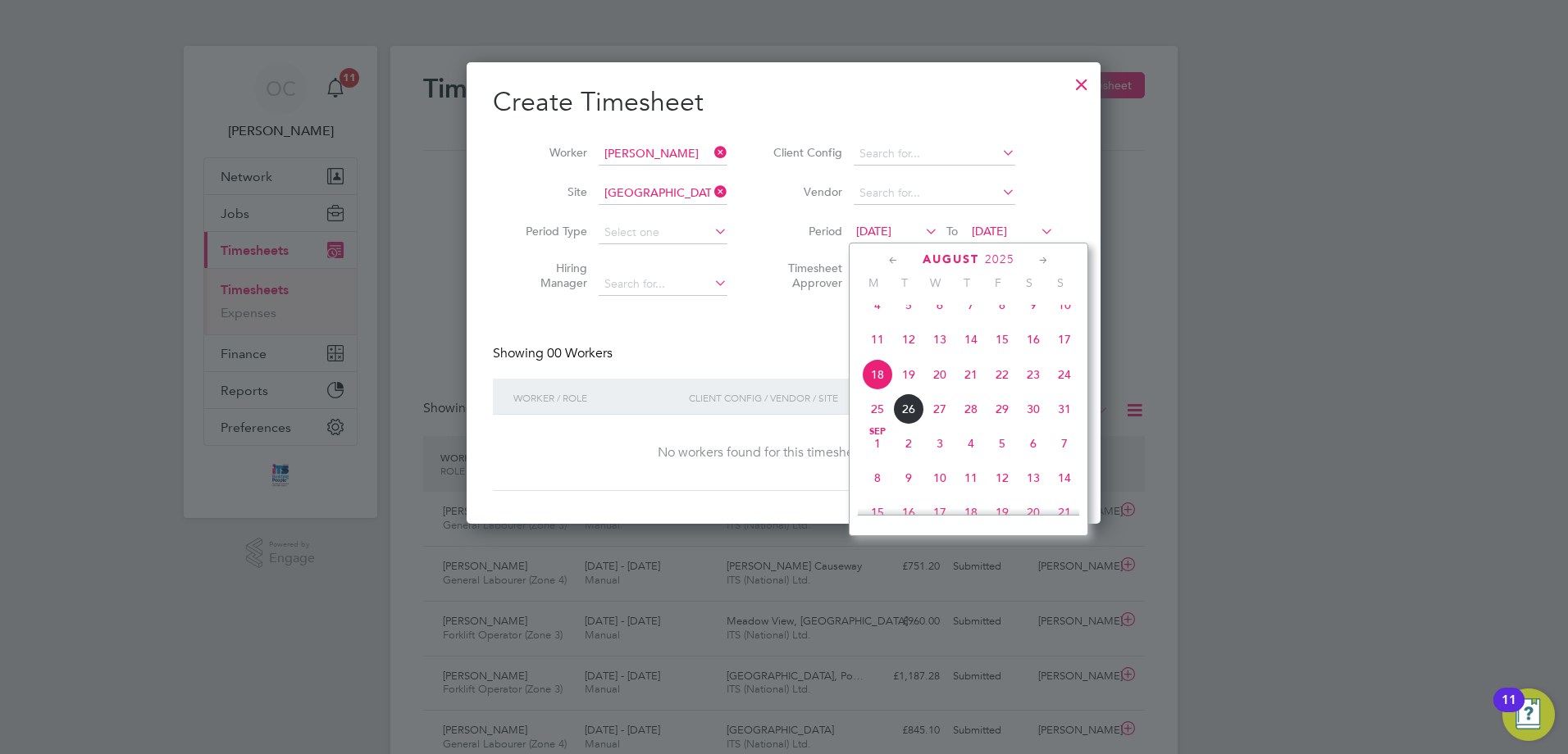
click at [1085, 82] on div at bounding box center [1082, 80] width 30 height 30
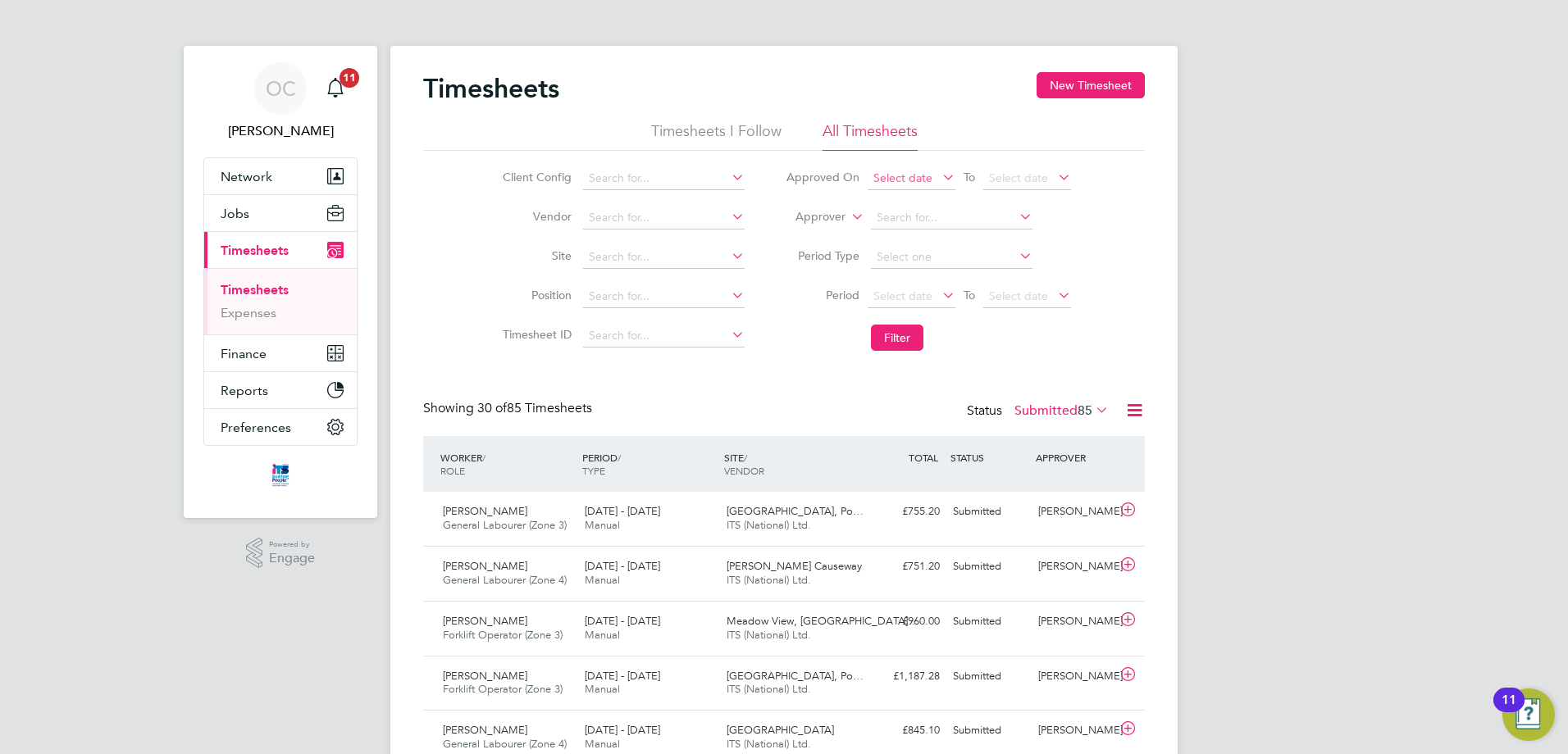
click at [934, 176] on span "Select date" at bounding box center [912, 179] width 88 height 22
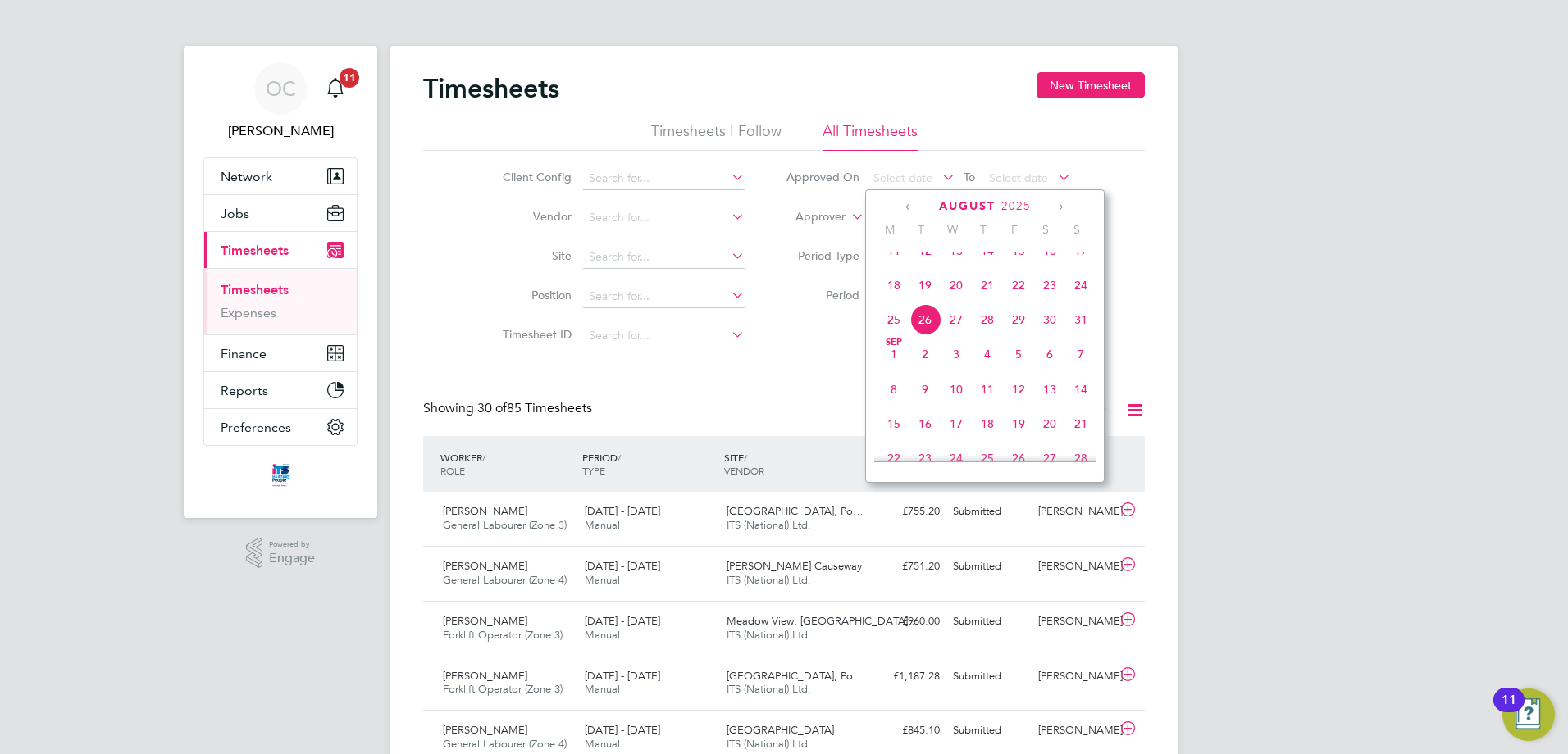
click at [895, 297] on span "18" at bounding box center [894, 286] width 31 height 31
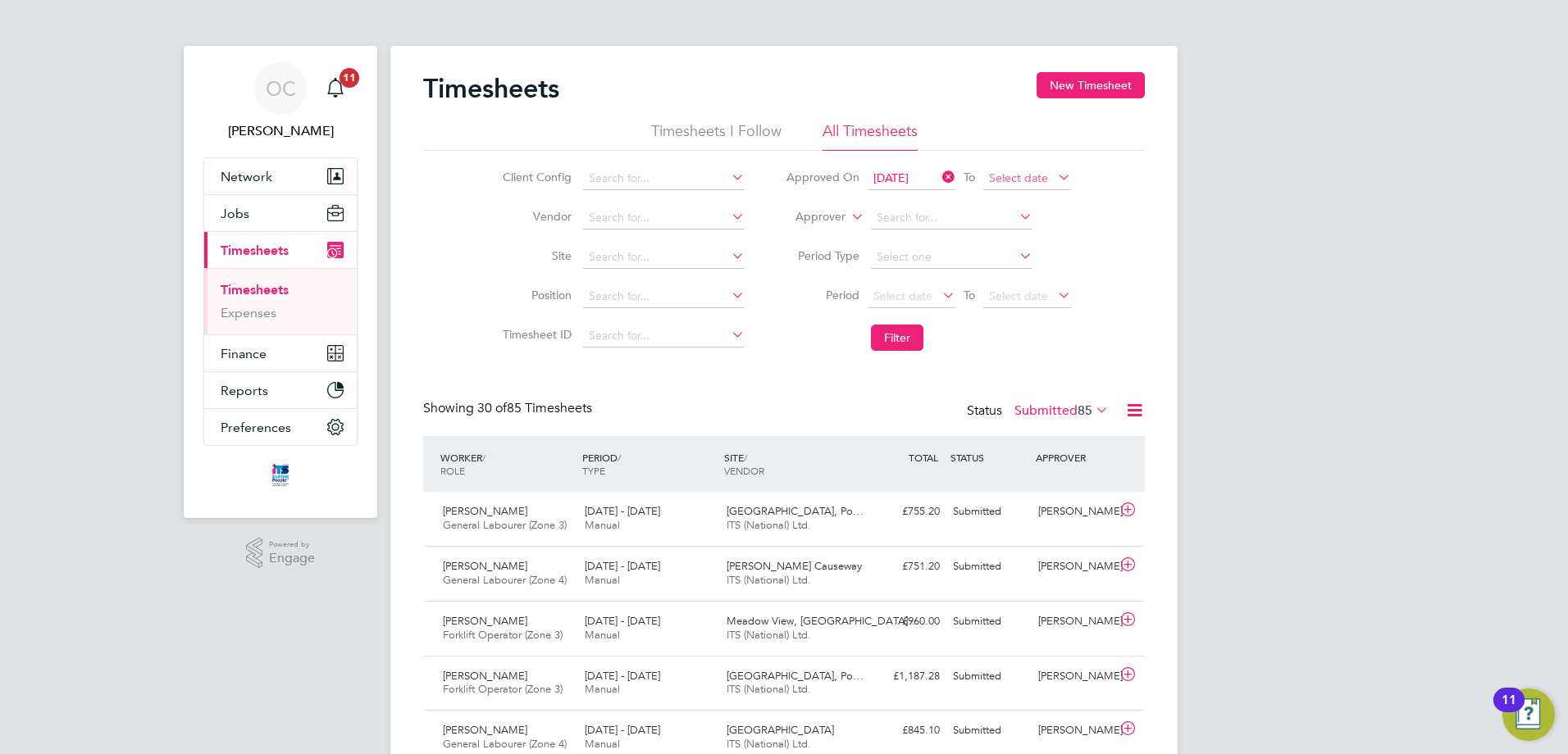
click at [1037, 181] on span "Select date" at bounding box center [1018, 178] width 59 height 15
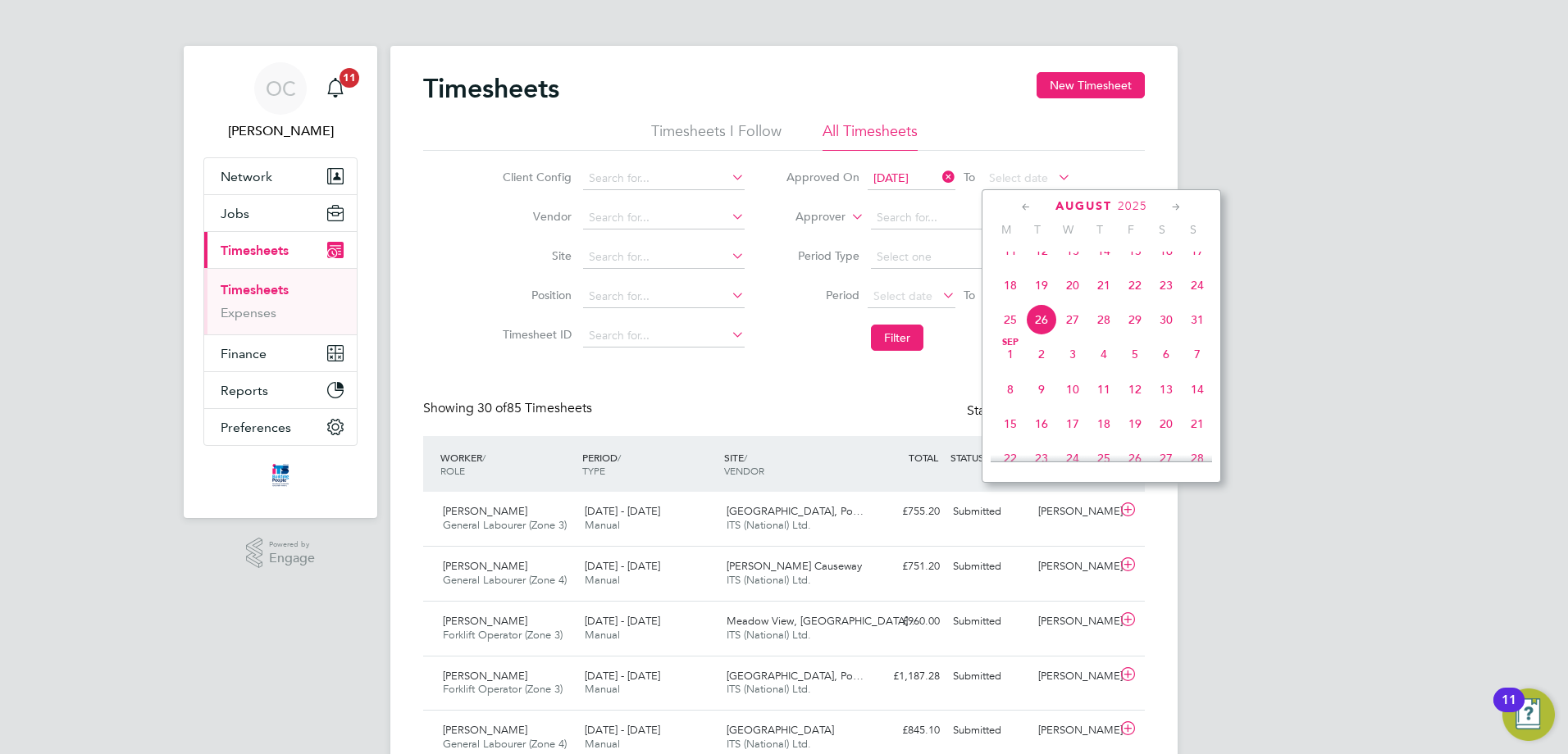
click at [1203, 298] on span "24" at bounding box center [1198, 286] width 31 height 31
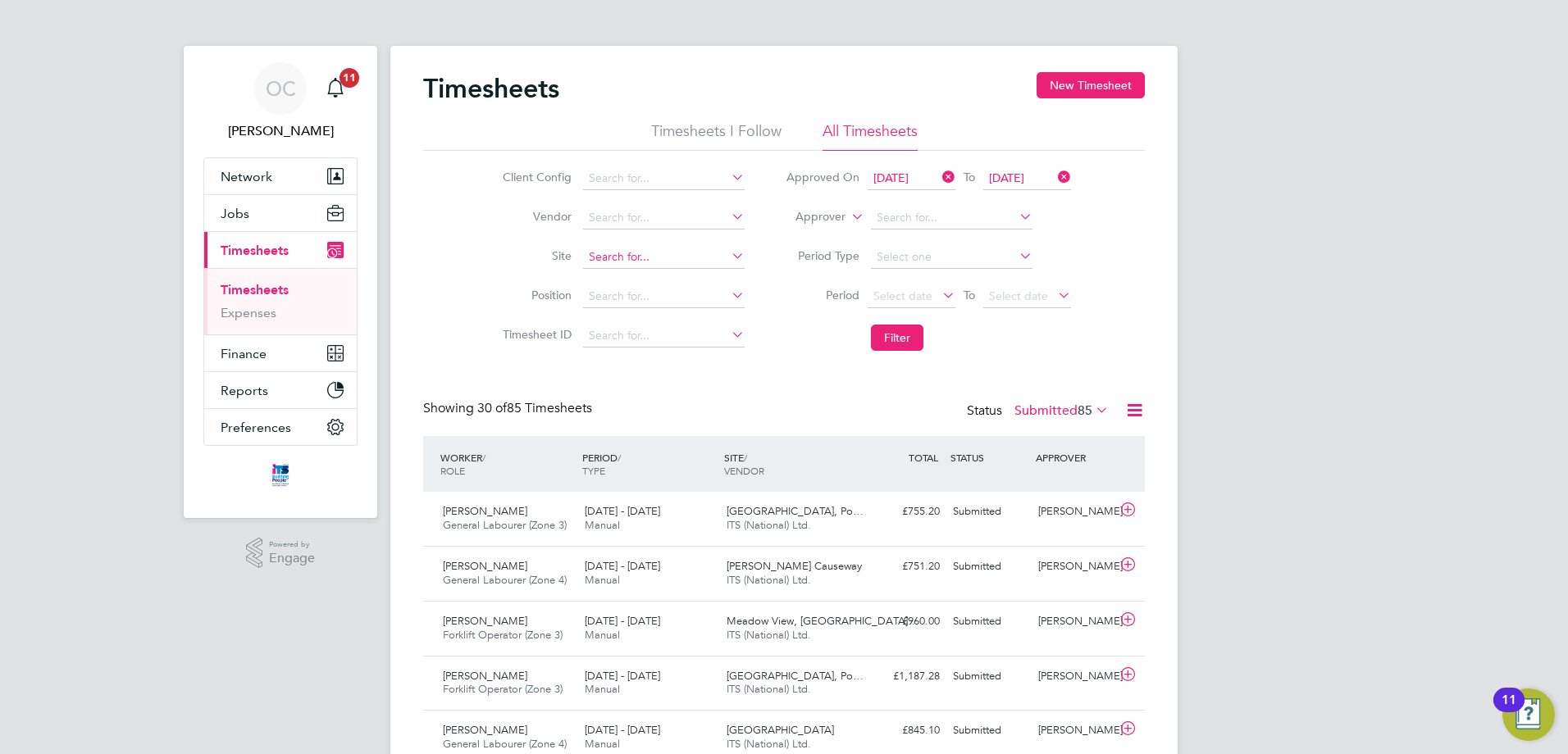
click at [652, 257] on input at bounding box center [664, 258] width 162 height 23
type input "[GEOGRAPHIC_DATA]"
click at [893, 338] on button "Filter" at bounding box center [897, 338] width 52 height 27
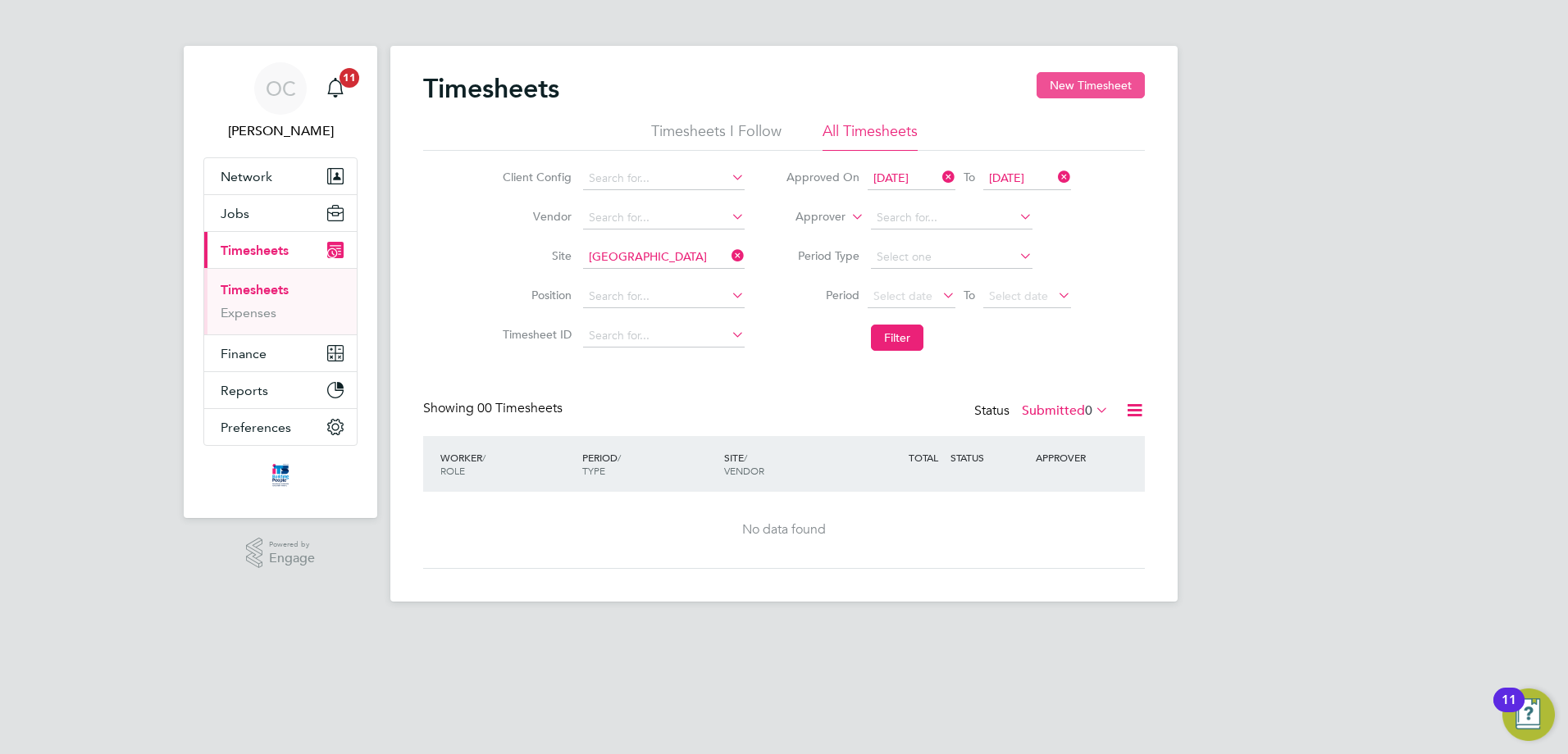
click at [1078, 88] on button "New Timesheet" at bounding box center [1091, 85] width 109 height 27
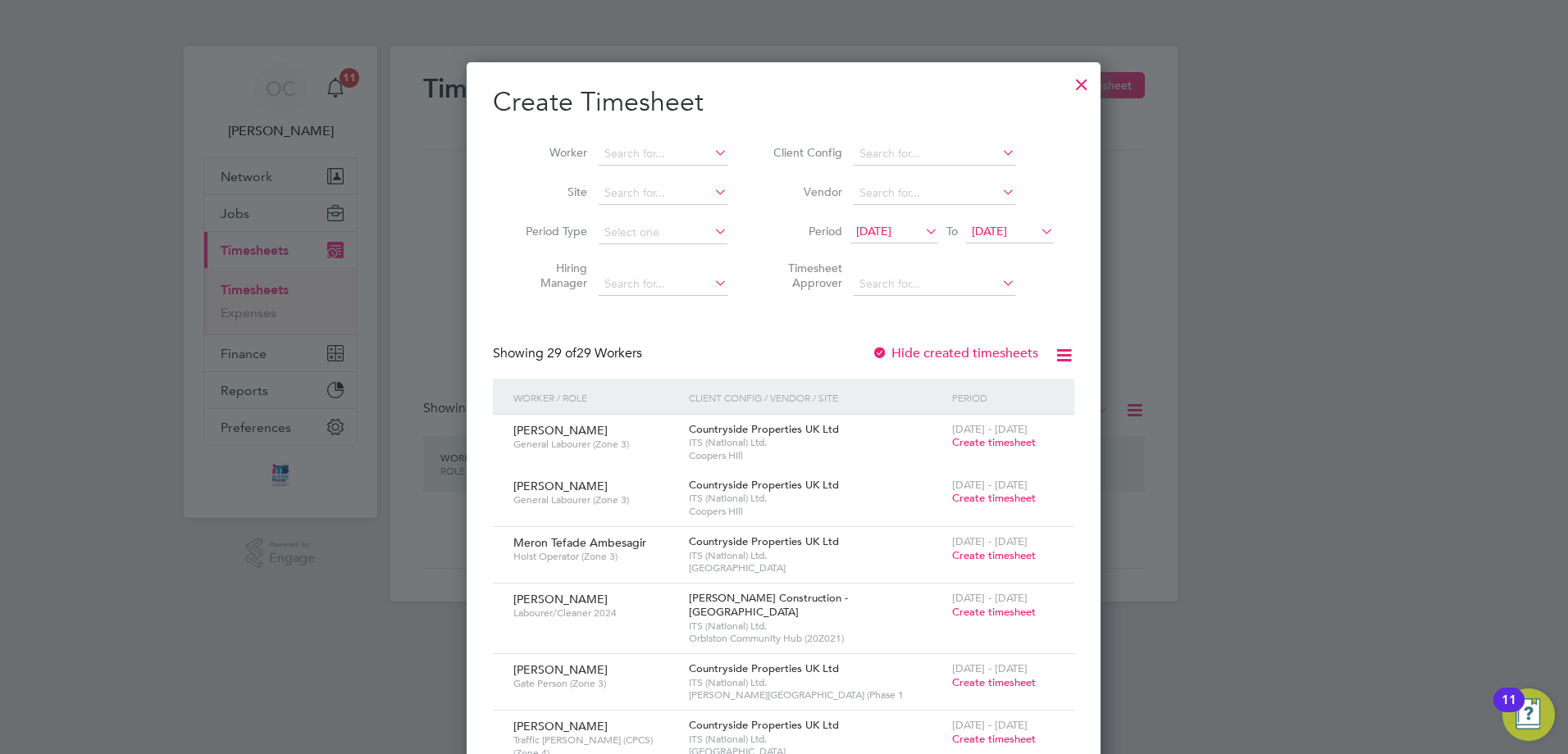
click at [922, 234] on icon at bounding box center [922, 231] width 0 height 23
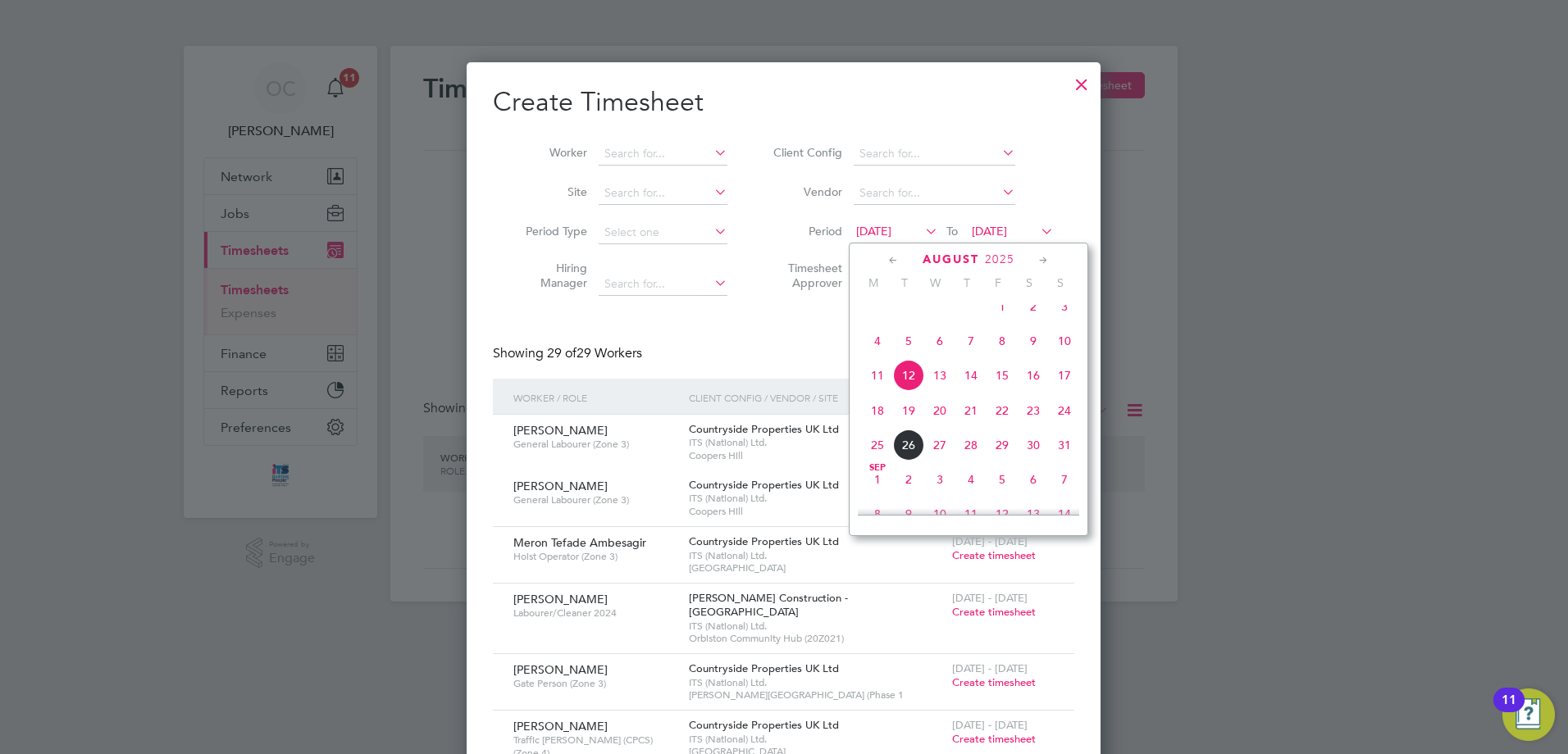
click at [875, 425] on span "18" at bounding box center [878, 411] width 31 height 31
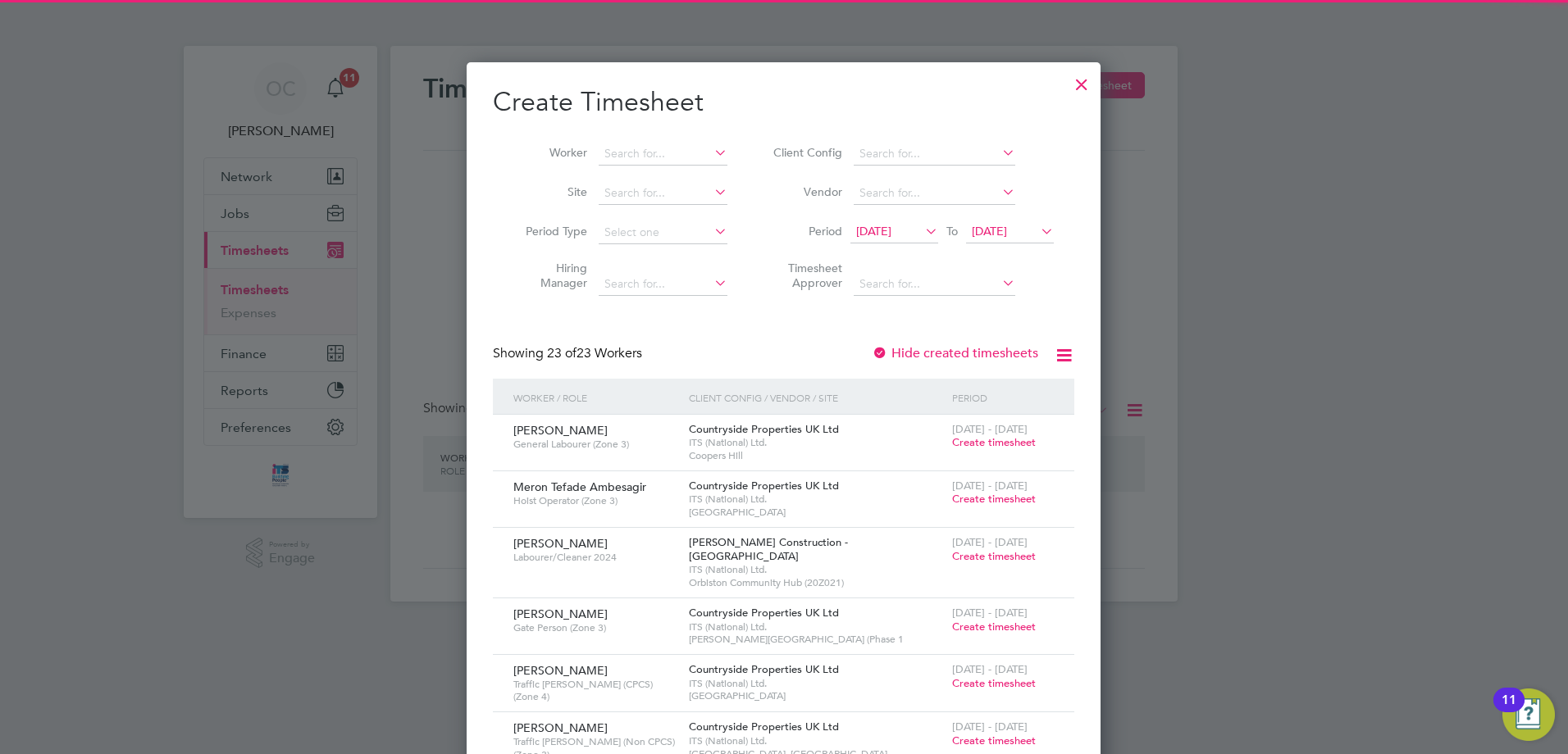
click at [1038, 231] on icon at bounding box center [1038, 231] width 0 height 23
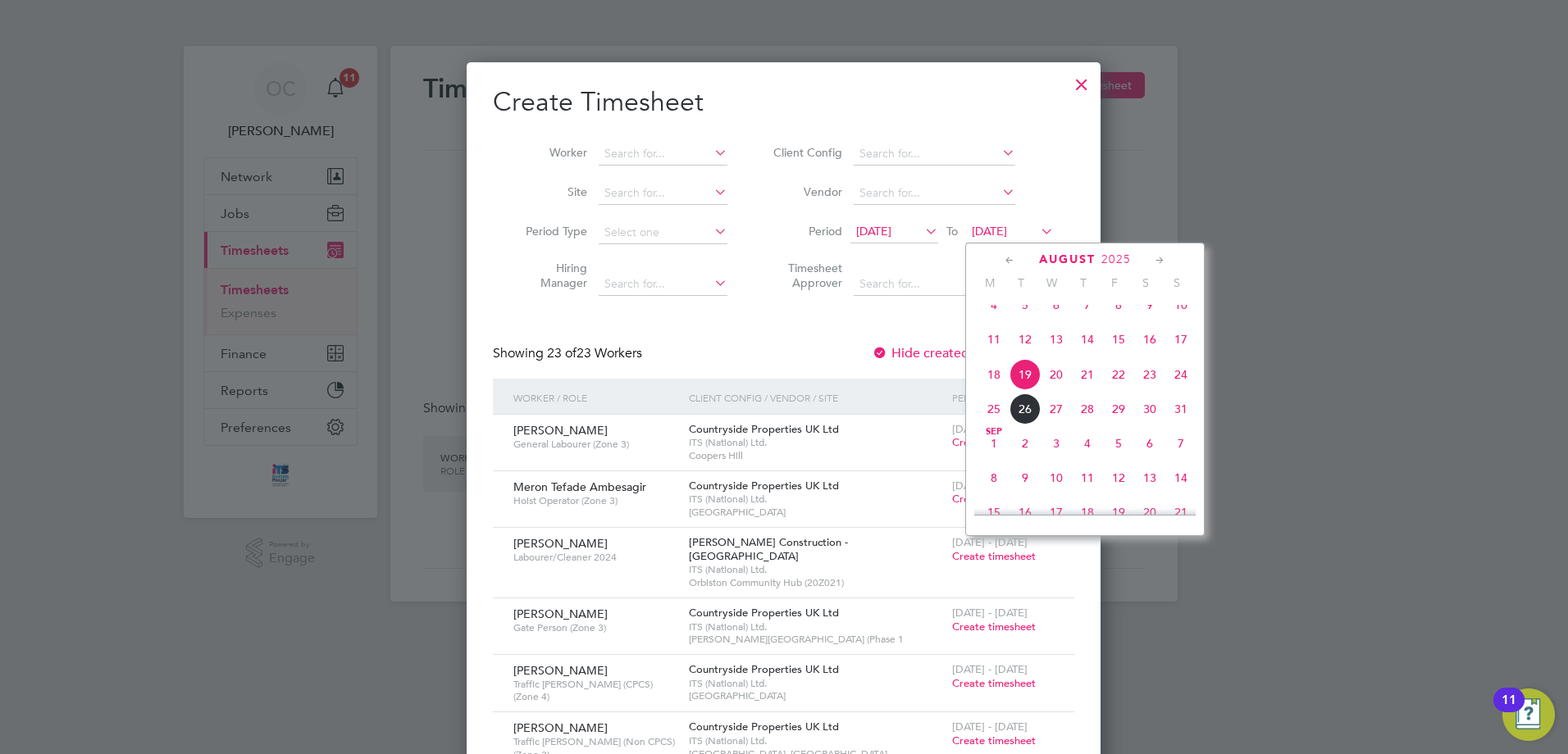
click at [1154, 390] on span "23" at bounding box center [1150, 375] width 31 height 31
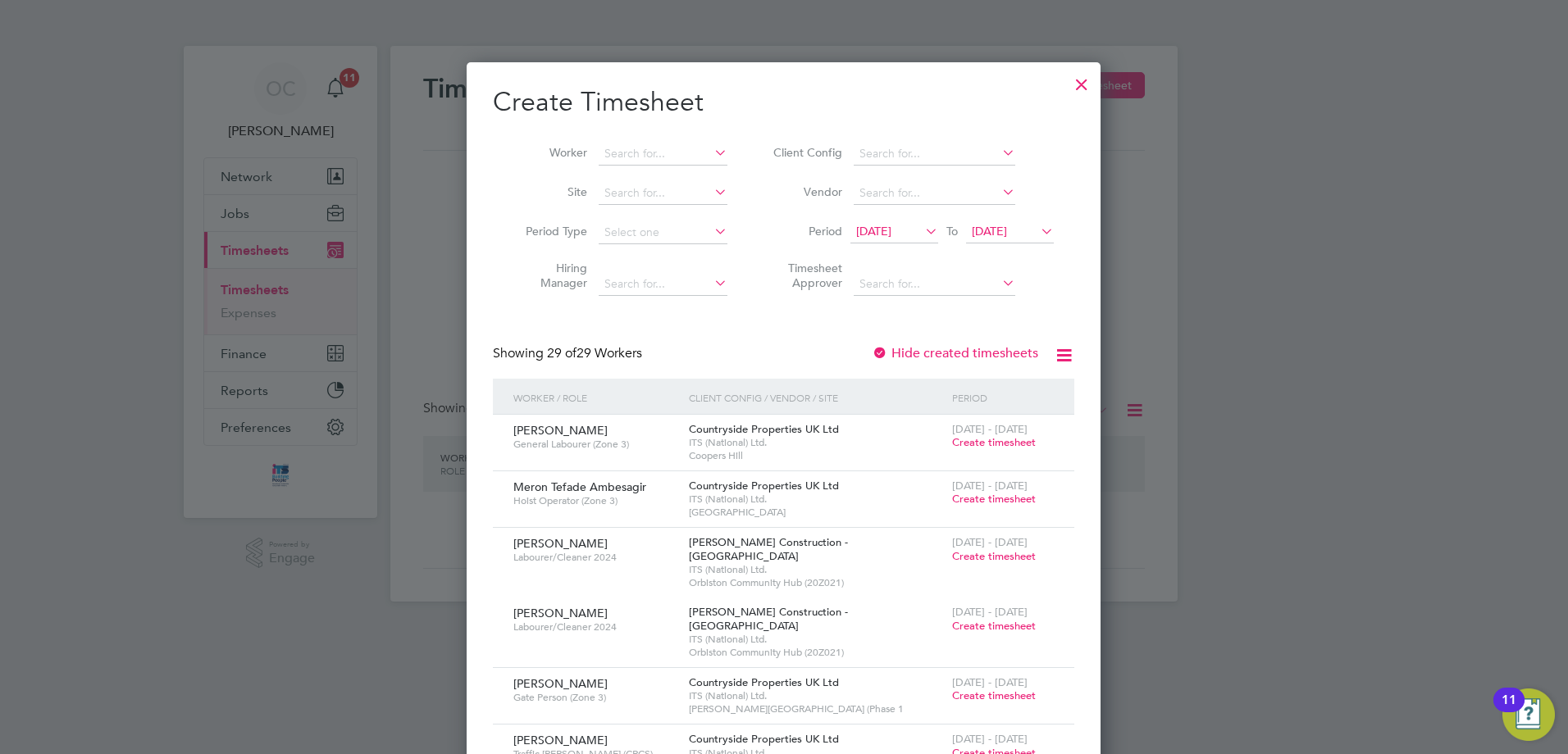
click at [1085, 79] on div at bounding box center [1082, 80] width 30 height 30
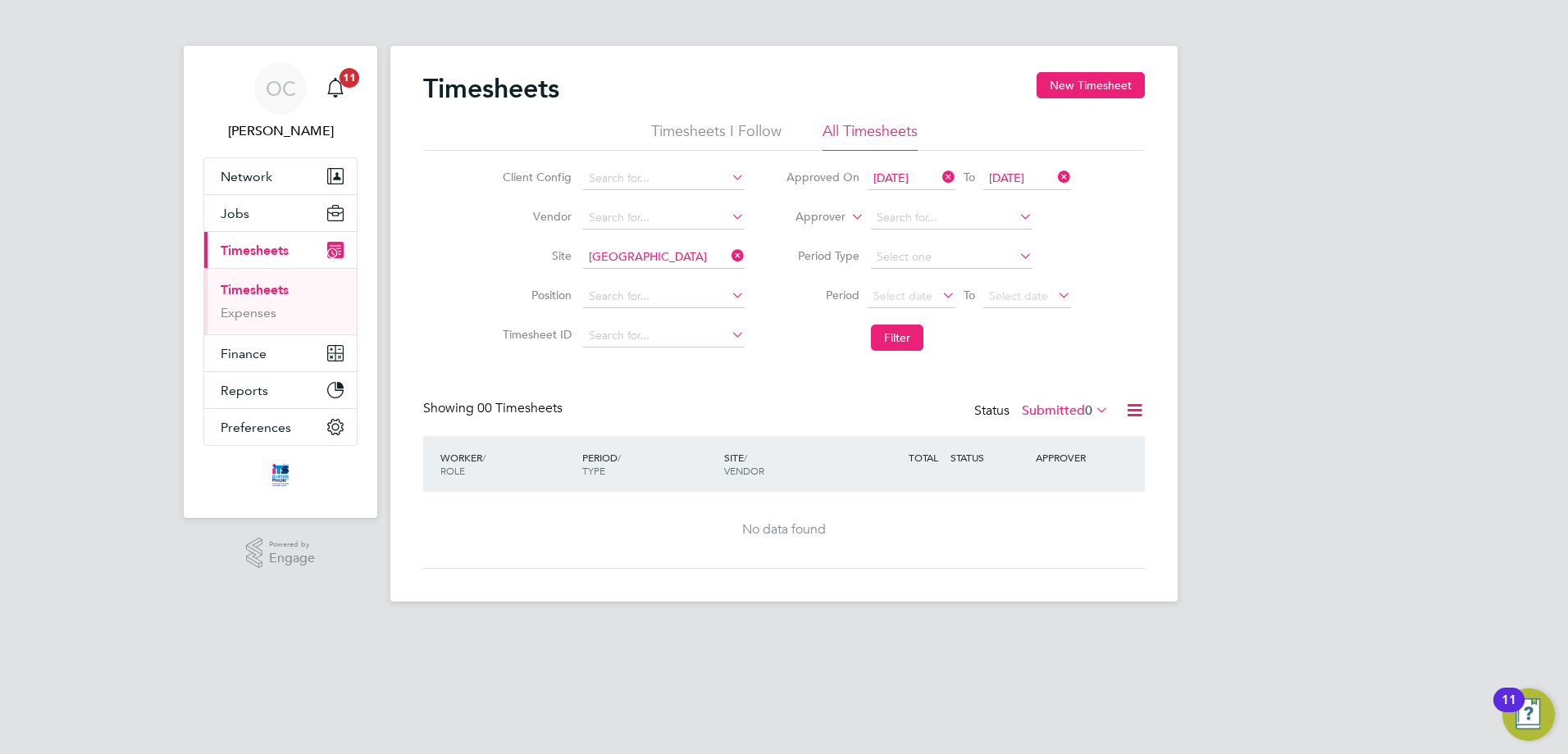
drag, startPoint x: 738, startPoint y: 256, endPoint x: 764, endPoint y: 210, distance: 52.8
click at [728, 256] on icon at bounding box center [728, 256] width 0 height 23
click at [939, 174] on icon at bounding box center [939, 177] width 0 height 23
click at [1055, 174] on icon at bounding box center [1055, 177] width 0 height 23
drag, startPoint x: 1264, startPoint y: 244, endPoint x: 1432, endPoint y: 423, distance: 245.5
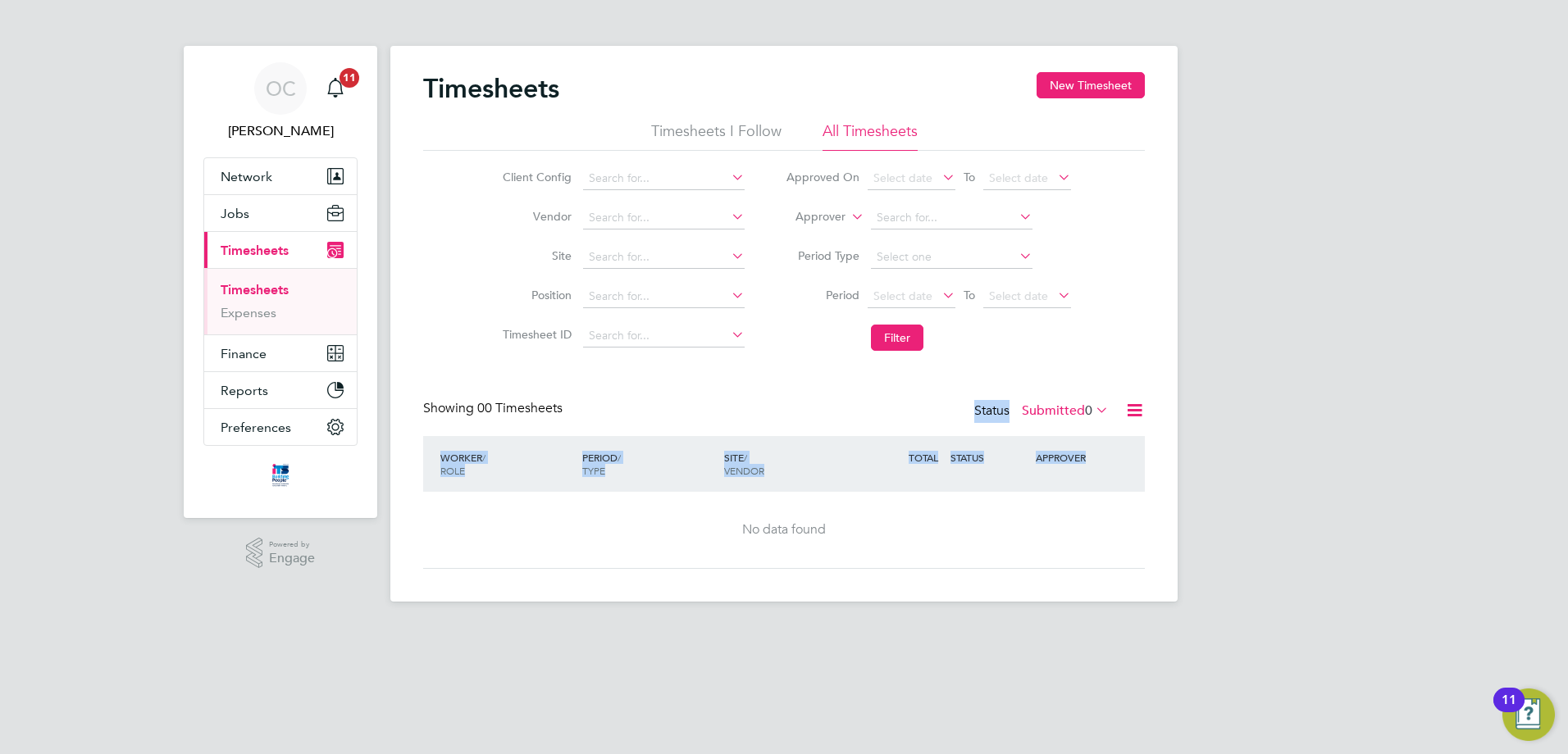
click at [1434, 430] on div "OC [PERSON_NAME] Notifications 11 Applications: Network Businesses Sites Worker…" at bounding box center [784, 314] width 1568 height 628
click at [1341, 260] on div "OC [PERSON_NAME] Notifications 11 Applications: Network Businesses Sites Worker…" at bounding box center [784, 314] width 1568 height 628
click at [563, 85] on div "Timesheets New Timesheet" at bounding box center [784, 96] width 722 height 49
drag, startPoint x: 560, startPoint y: 86, endPoint x: 550, endPoint y: 85, distance: 10.0
click at [425, 71] on div "Timesheets New Timesheet Timesheets I Follow All Timesheets Client Config Vendo…" at bounding box center [784, 323] width 787 height 556
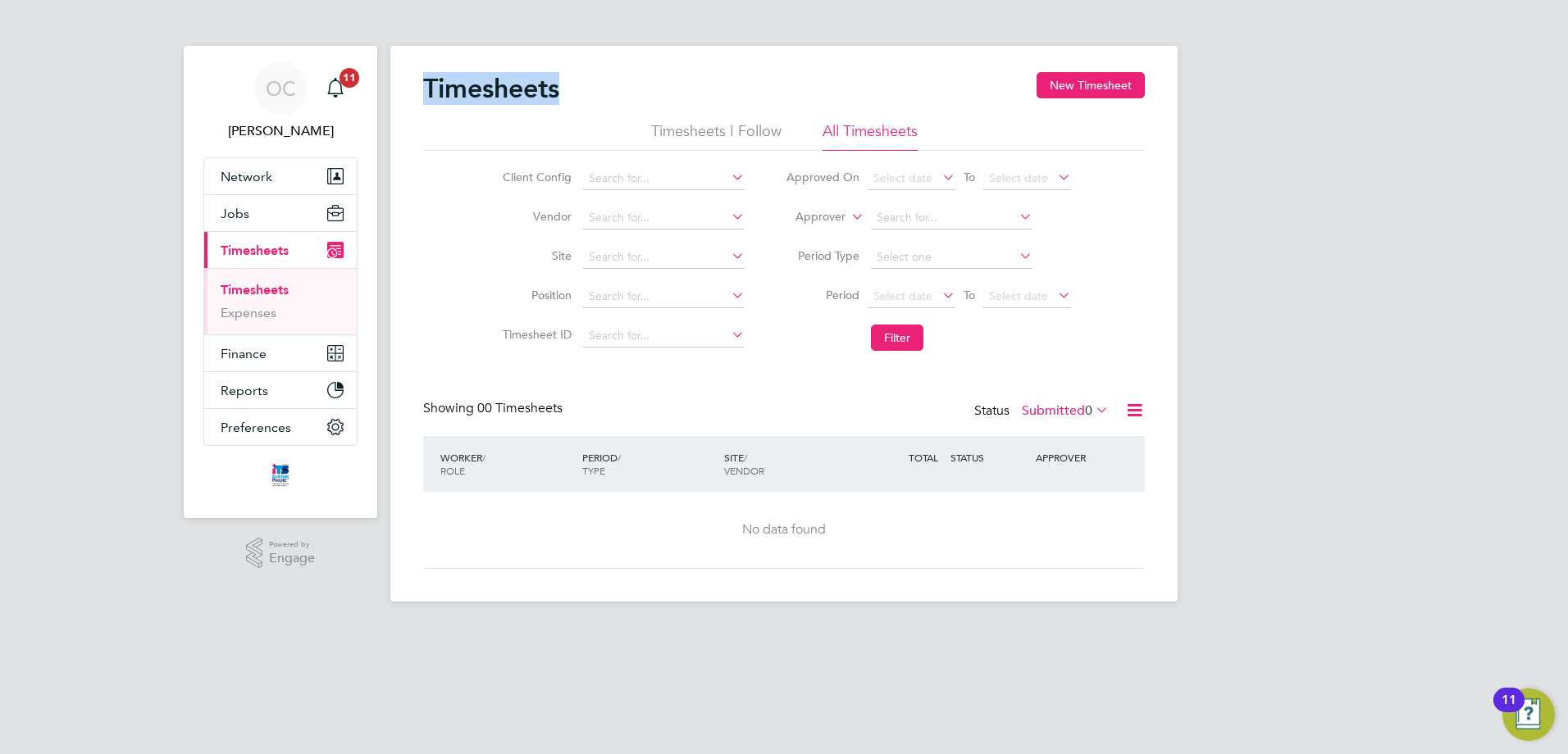
click at [567, 85] on div "Timesheets New Timesheet" at bounding box center [784, 96] width 722 height 49
click at [564, 89] on div "Timesheets New Timesheet" at bounding box center [784, 96] width 722 height 49
drag, startPoint x: 561, startPoint y: 91, endPoint x: 434, endPoint y: 80, distance: 127.5
click at [422, 80] on div "Timesheets New Timesheet Timesheets I Follow All Timesheets Client Config Vendo…" at bounding box center [784, 323] width 787 height 556
click at [757, 137] on li "Timesheets I Follow" at bounding box center [716, 136] width 130 height 30
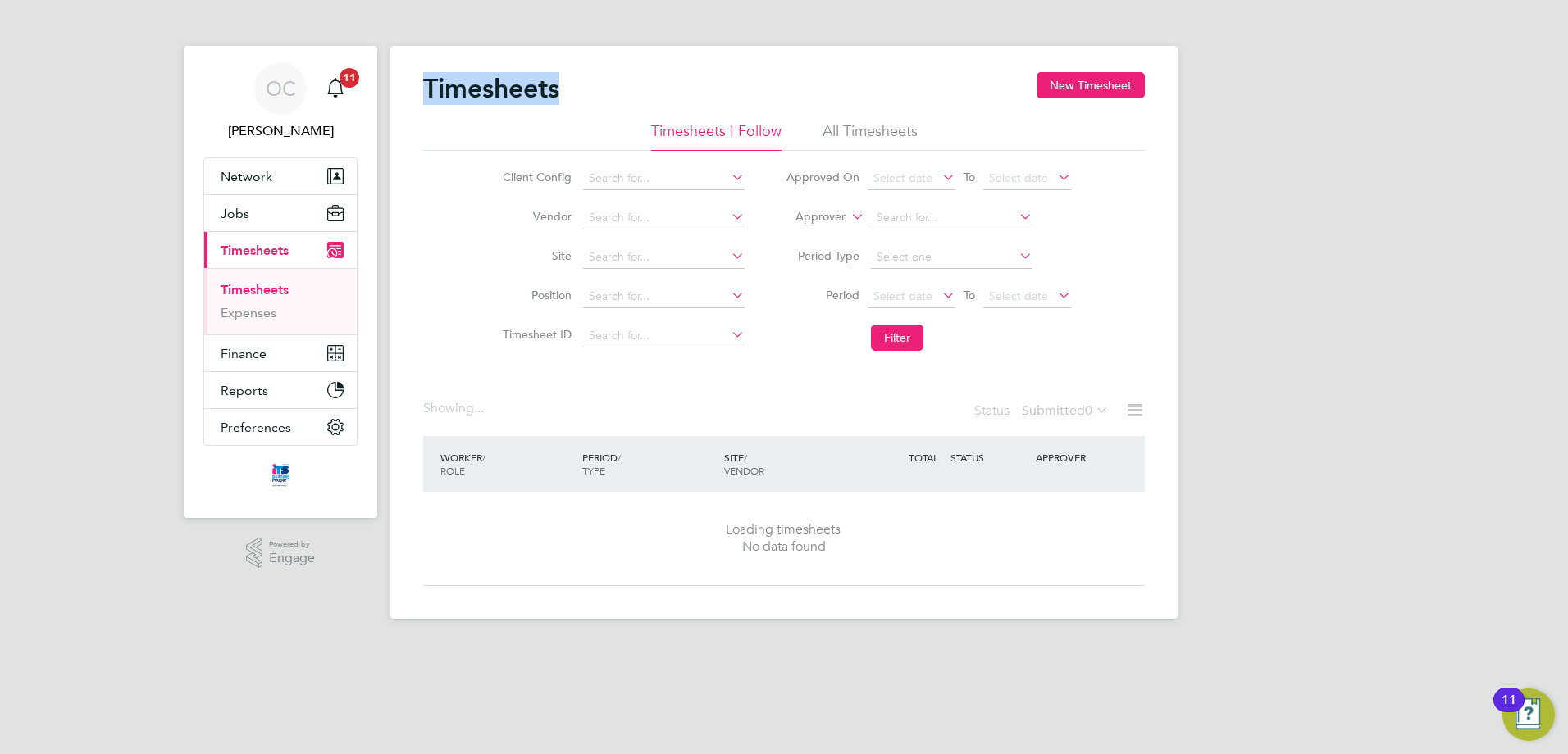
click at [757, 137] on li "Timesheets I Follow" at bounding box center [716, 136] width 130 height 30
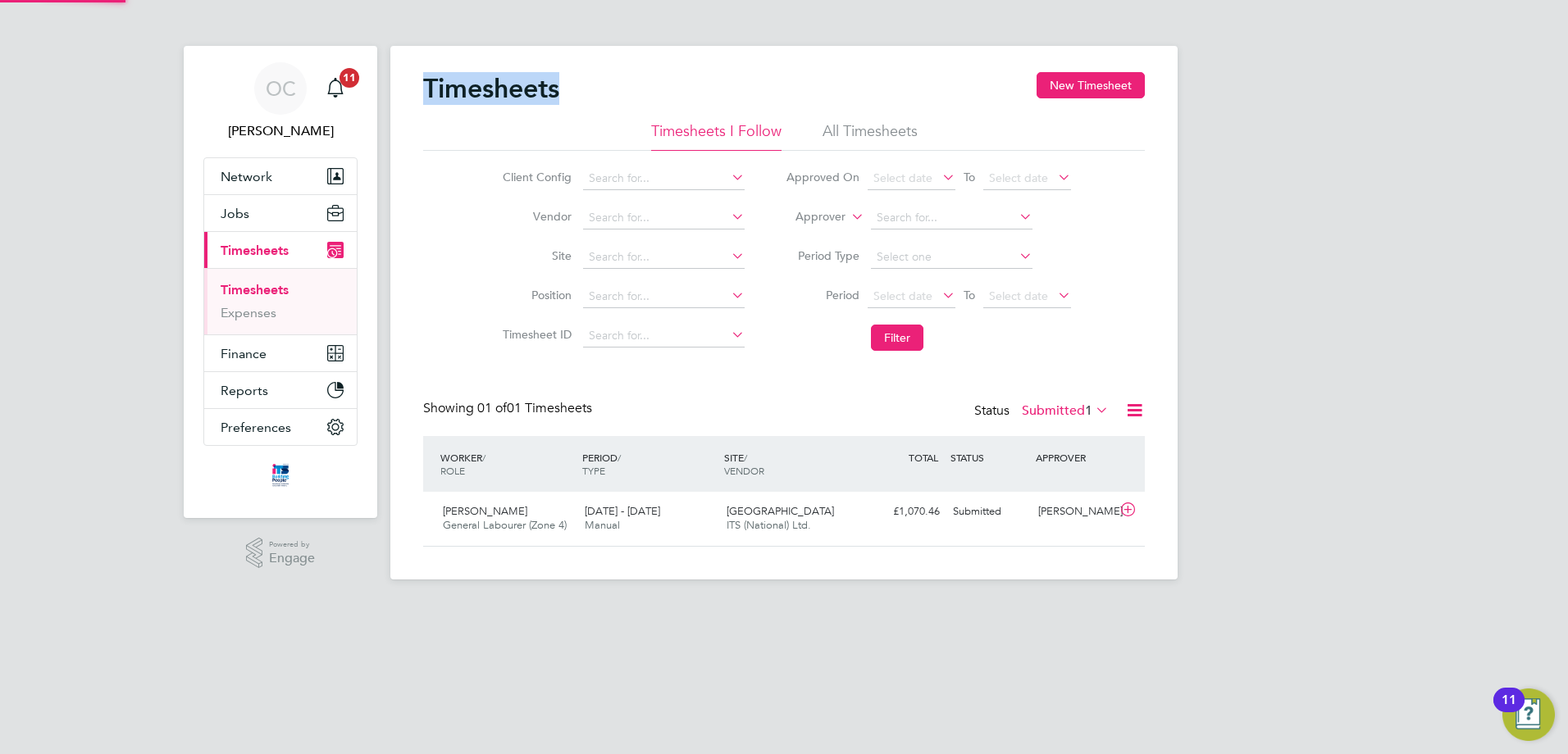
scroll to position [41, 143]
click at [261, 172] on span "Network" at bounding box center [246, 176] width 51 height 16
click at [604, 75] on div "Timesheets New Timesheet" at bounding box center [784, 96] width 722 height 49
drag, startPoint x: 427, startPoint y: 88, endPoint x: 564, endPoint y: 88, distance: 137.0
click at [564, 88] on div "Timesheets New Timesheet" at bounding box center [784, 96] width 722 height 49
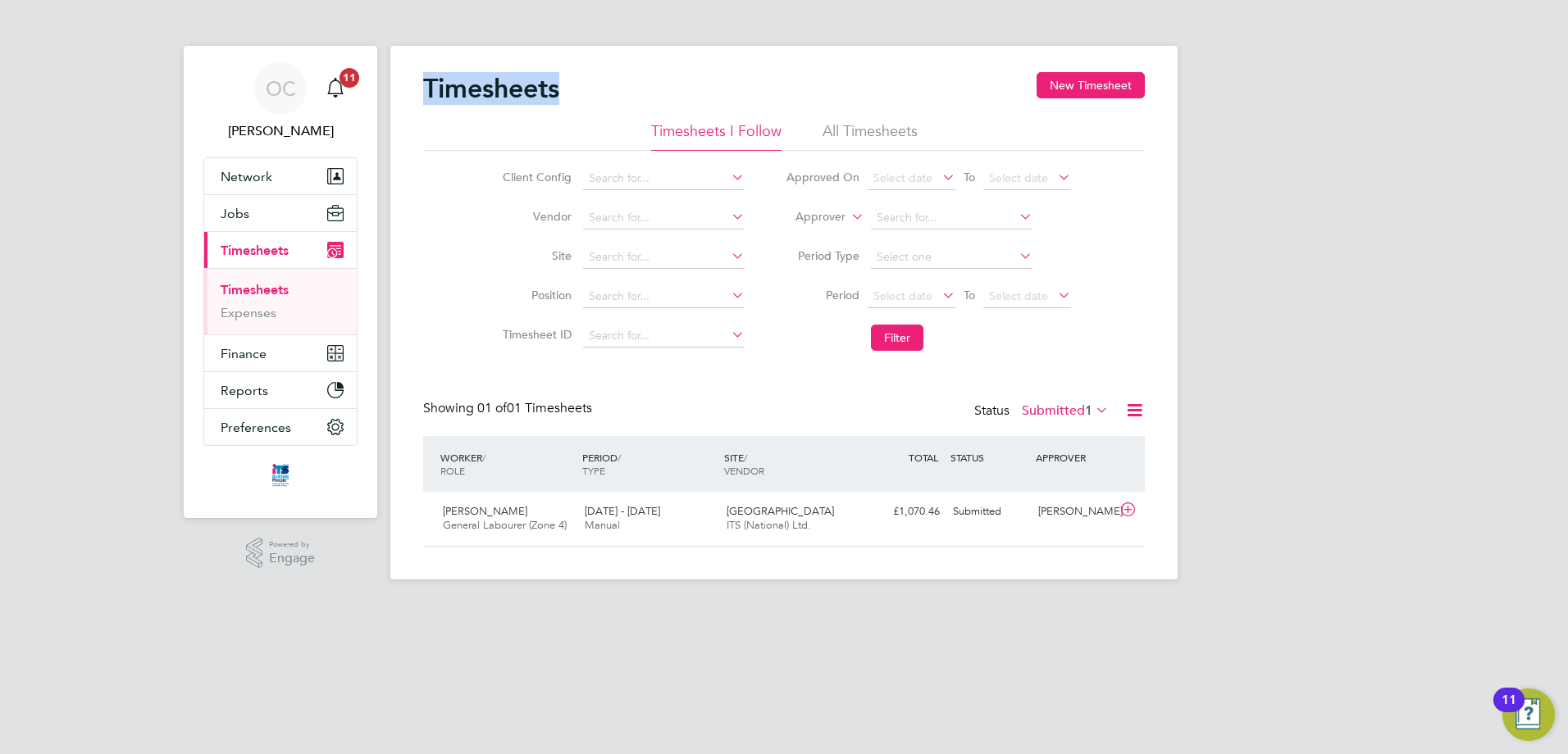
click at [582, 88] on div "Timesheets New Timesheet" at bounding box center [784, 96] width 722 height 49
click at [588, 85] on div "Timesheets New Timesheet" at bounding box center [784, 96] width 722 height 49
click at [558, 59] on div "Timesheets New Timesheet Timesheets I Follow All Timesheets Client Config Vendo…" at bounding box center [784, 312] width 787 height 534
click at [583, 85] on div "Timesheets New Timesheet" at bounding box center [784, 96] width 722 height 49
drag, startPoint x: 561, startPoint y: 89, endPoint x: 392, endPoint y: 82, distance: 169.1
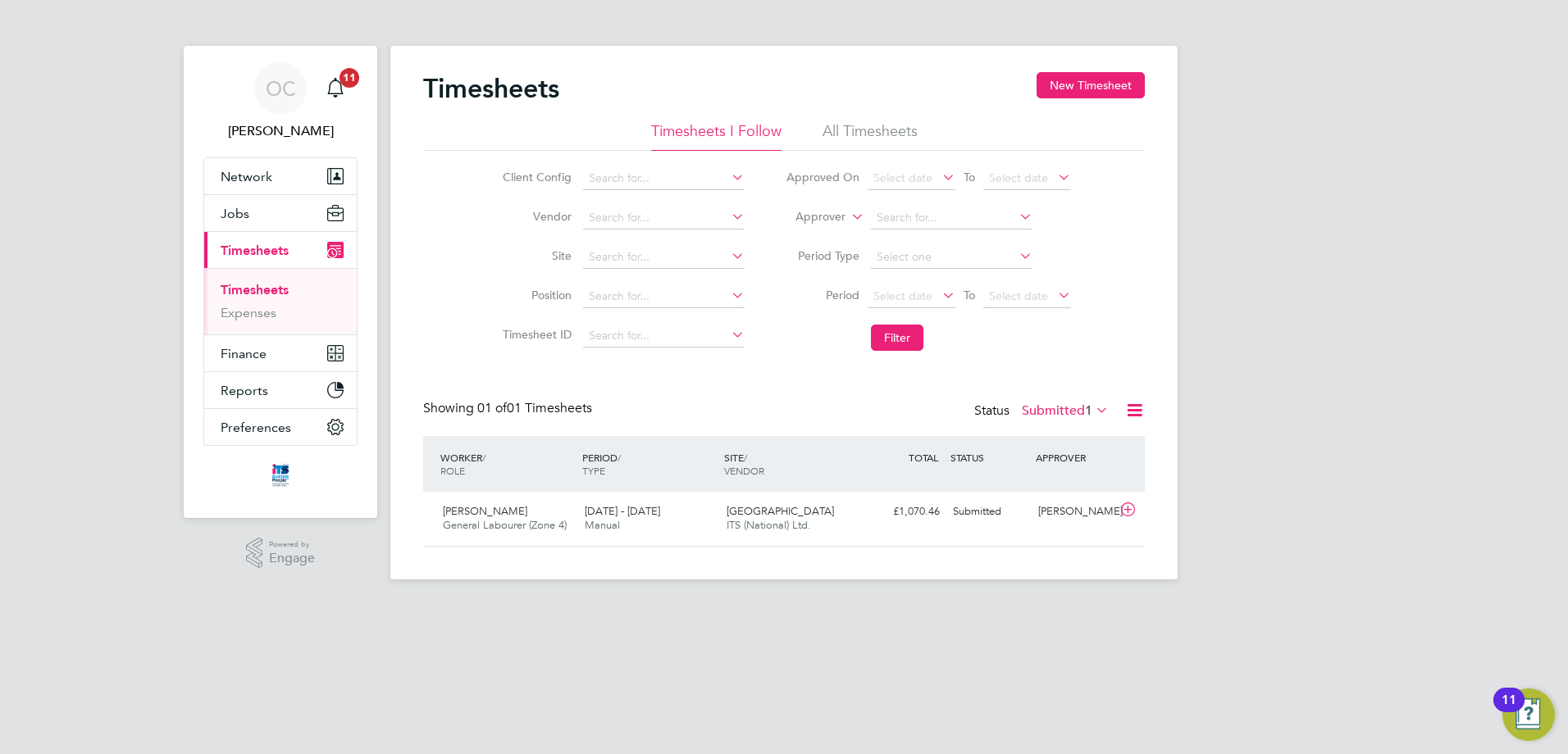
click at [352, 81] on div "OC [PERSON_NAME] Notifications 11 Applications: Network Businesses Sites Worker…" at bounding box center [784, 302] width 1568 height 606
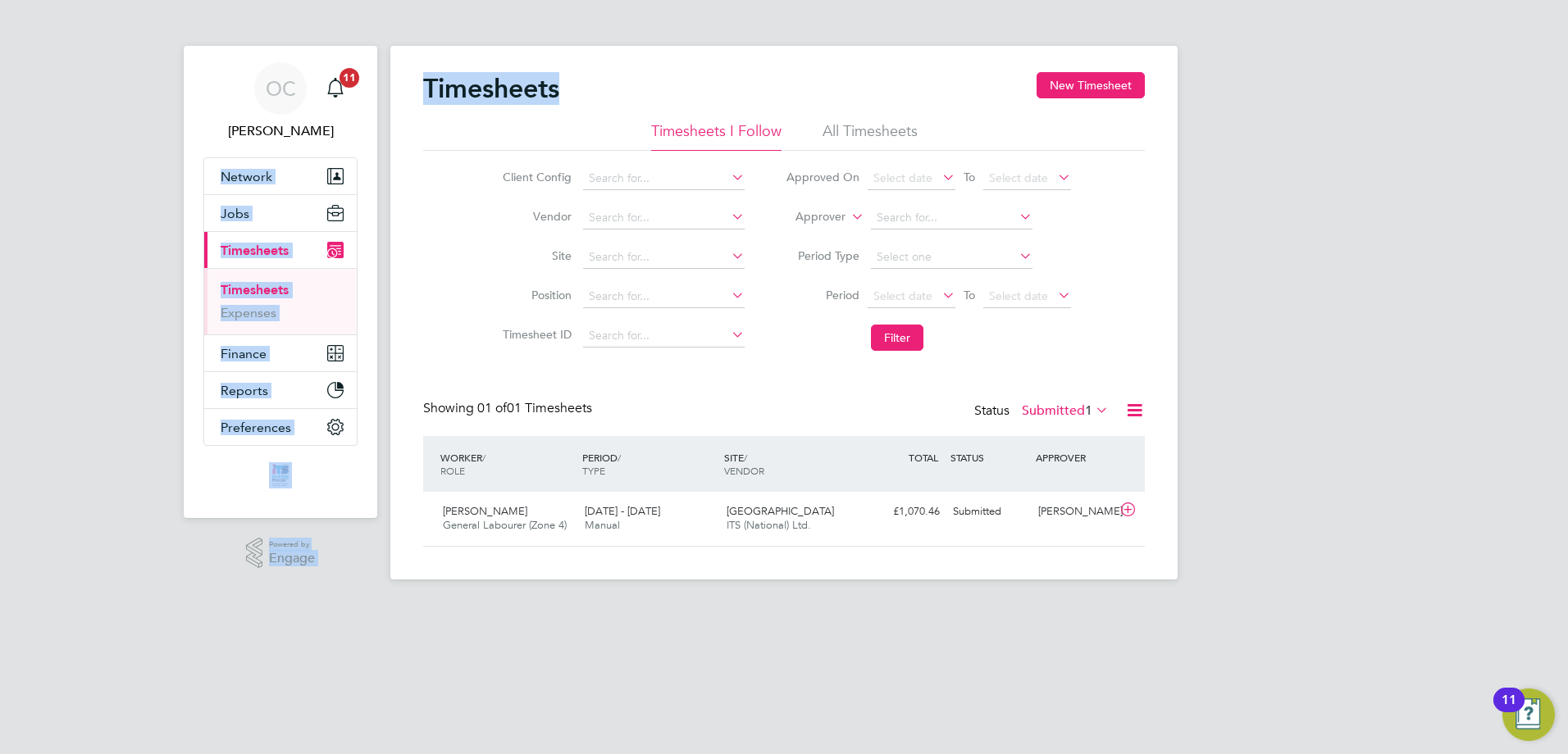
click at [564, 81] on div "Timesheets New Timesheet" at bounding box center [784, 96] width 722 height 49
